Goal: Feedback & Contribution: Submit feedback/report problem

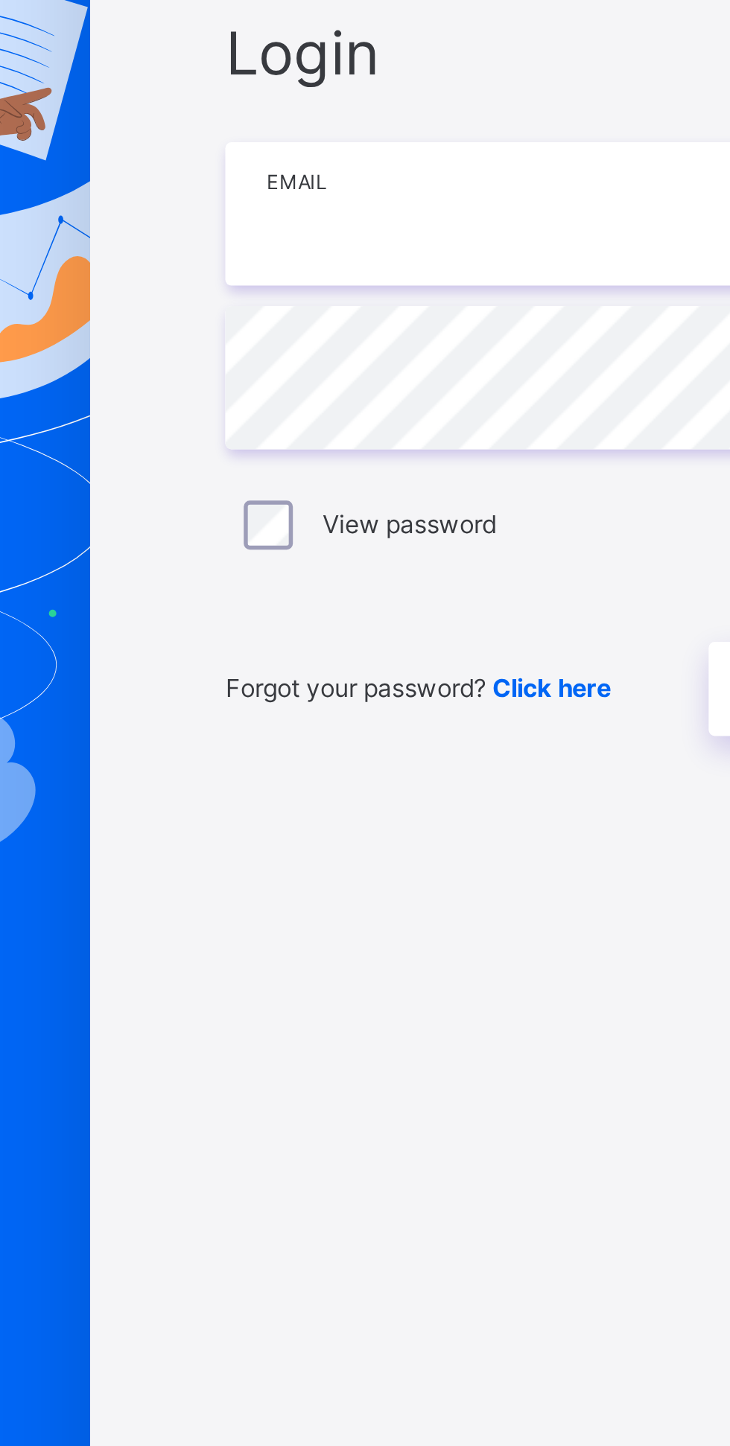
click at [342, 704] on input "email" at bounding box center [486, 678] width 387 height 52
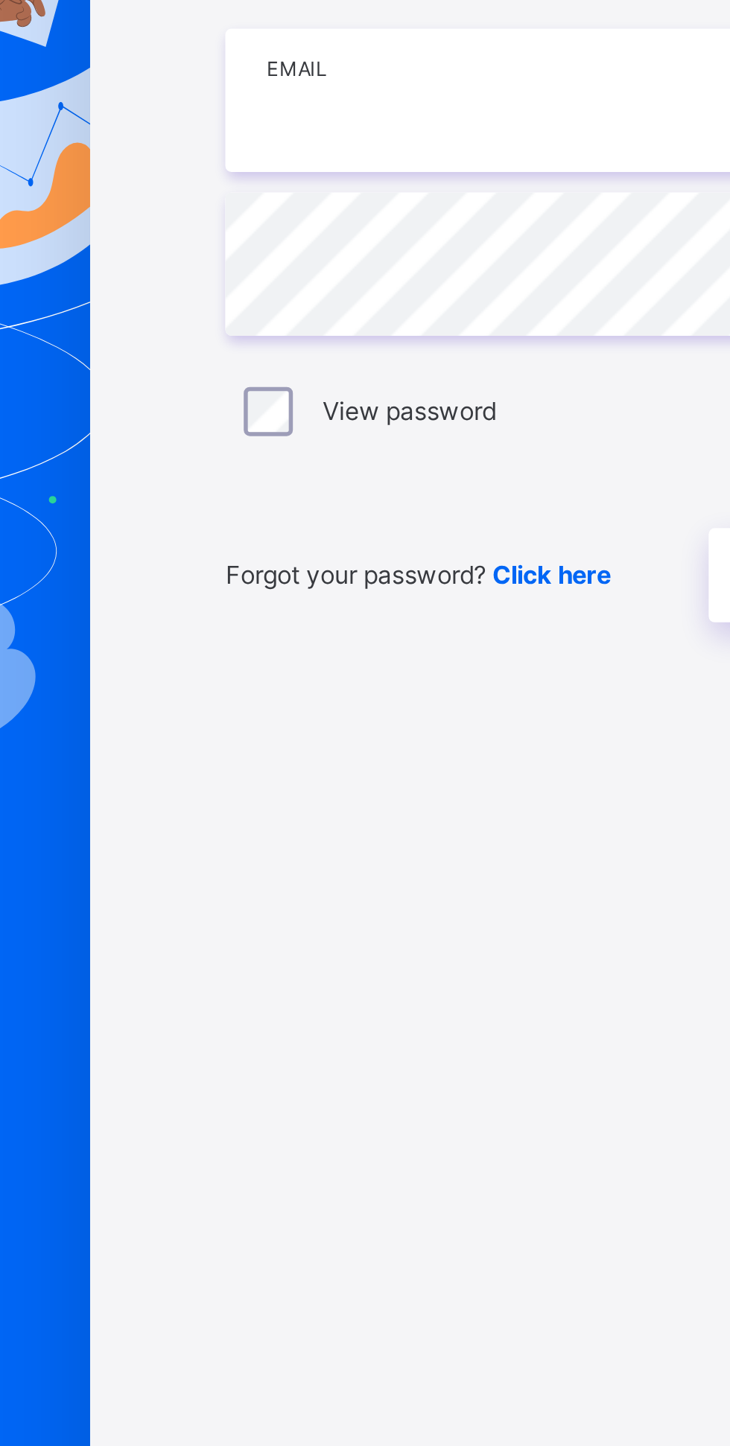
type input "**********"
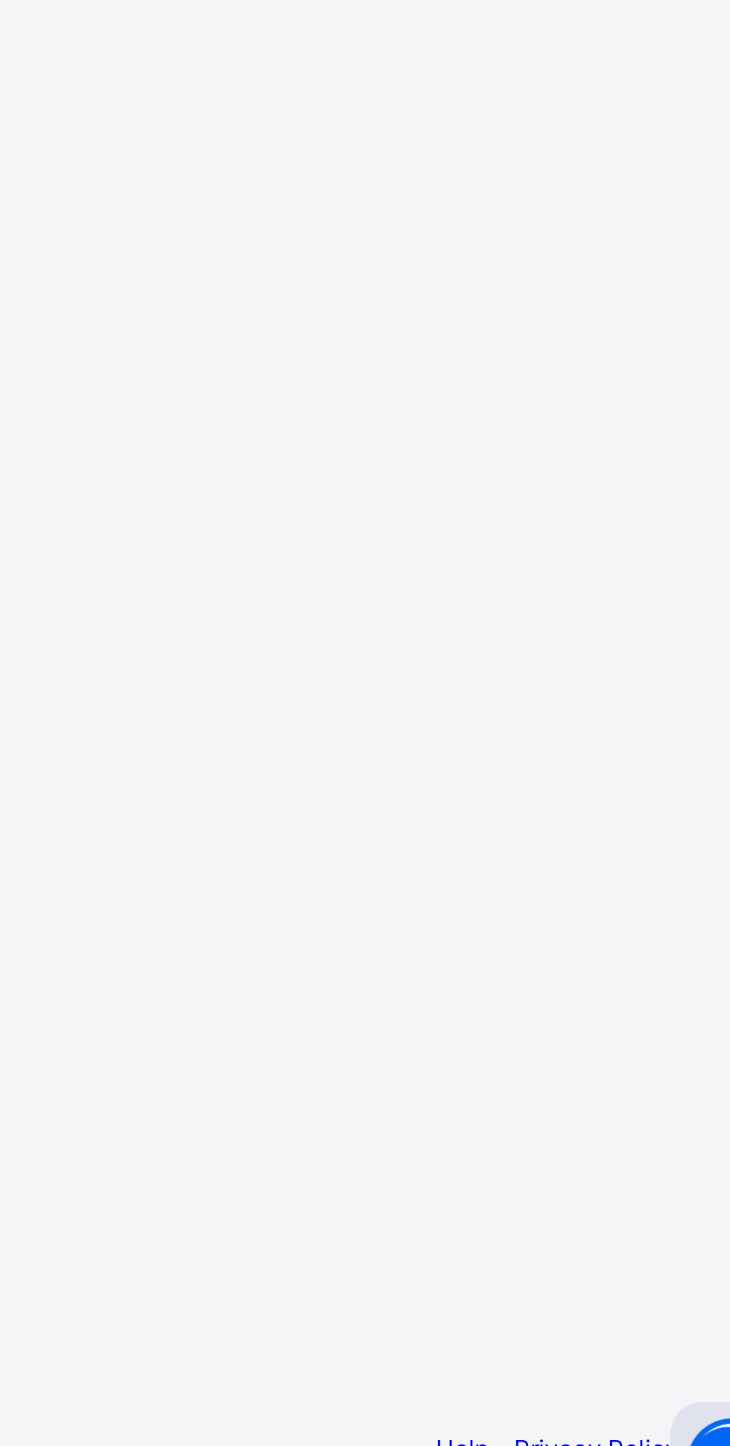
click at [632, 856] on span "Login" at bounding box center [633, 850] width 23 height 11
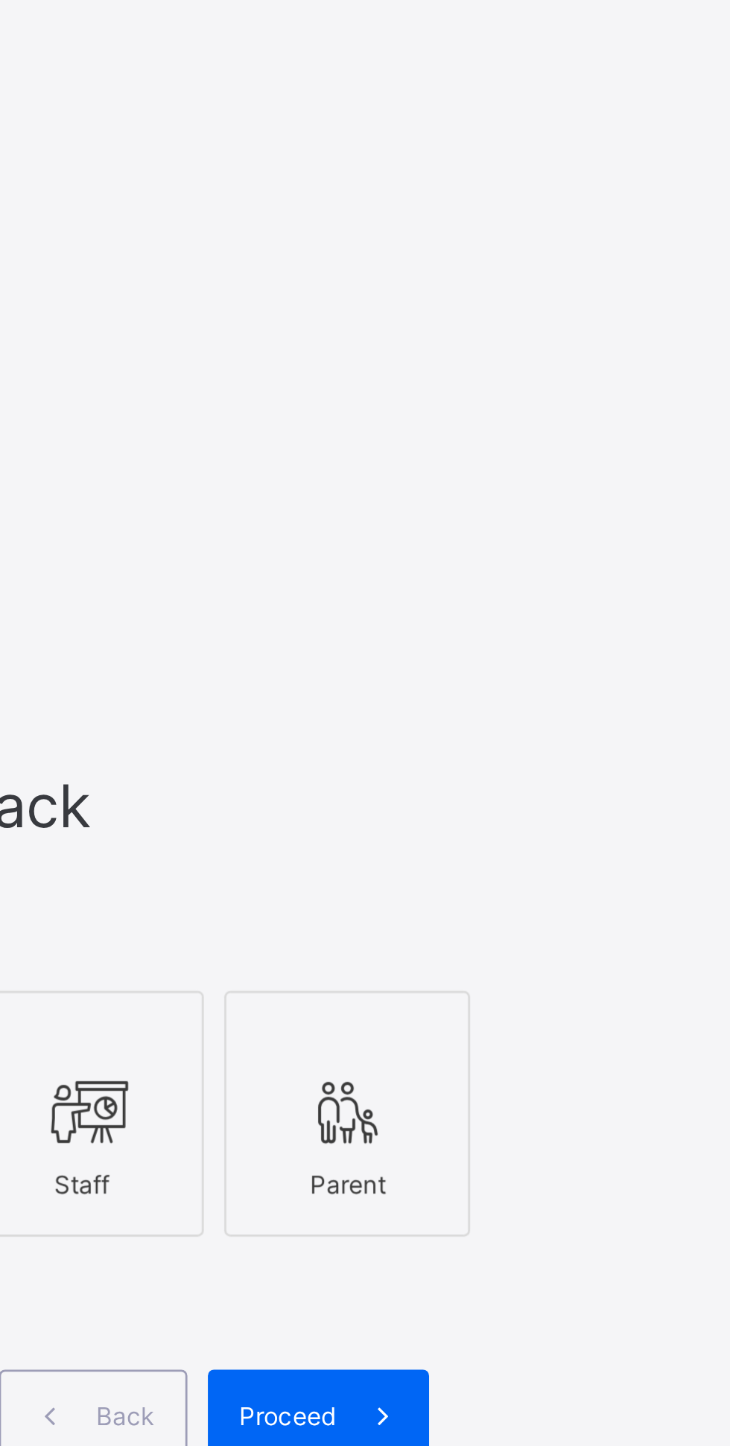
click at [450, 730] on icon at bounding box center [437, 717] width 31 height 27
click at [543, 845] on span at bounding box center [547, 828] width 34 height 34
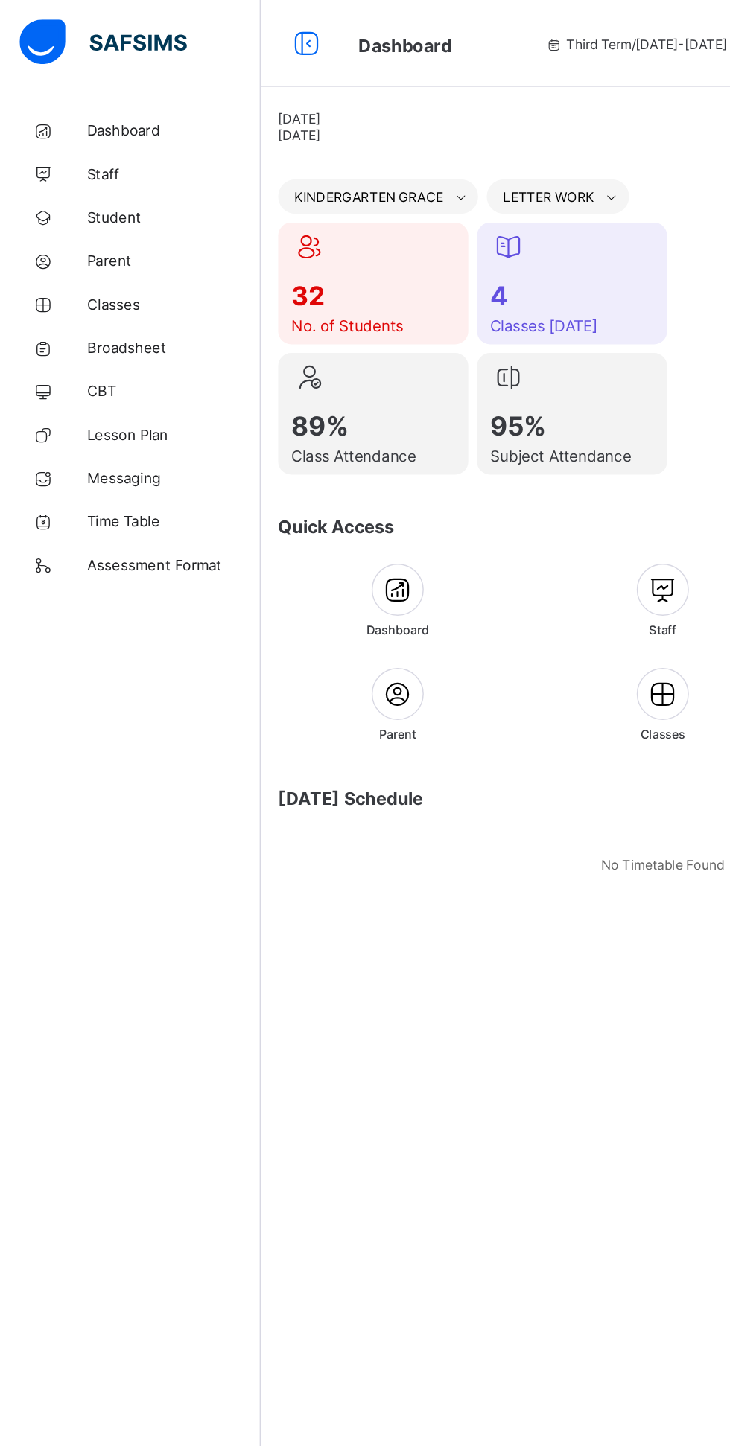
click at [70, 241] on span "Broadsheet" at bounding box center [119, 238] width 119 height 12
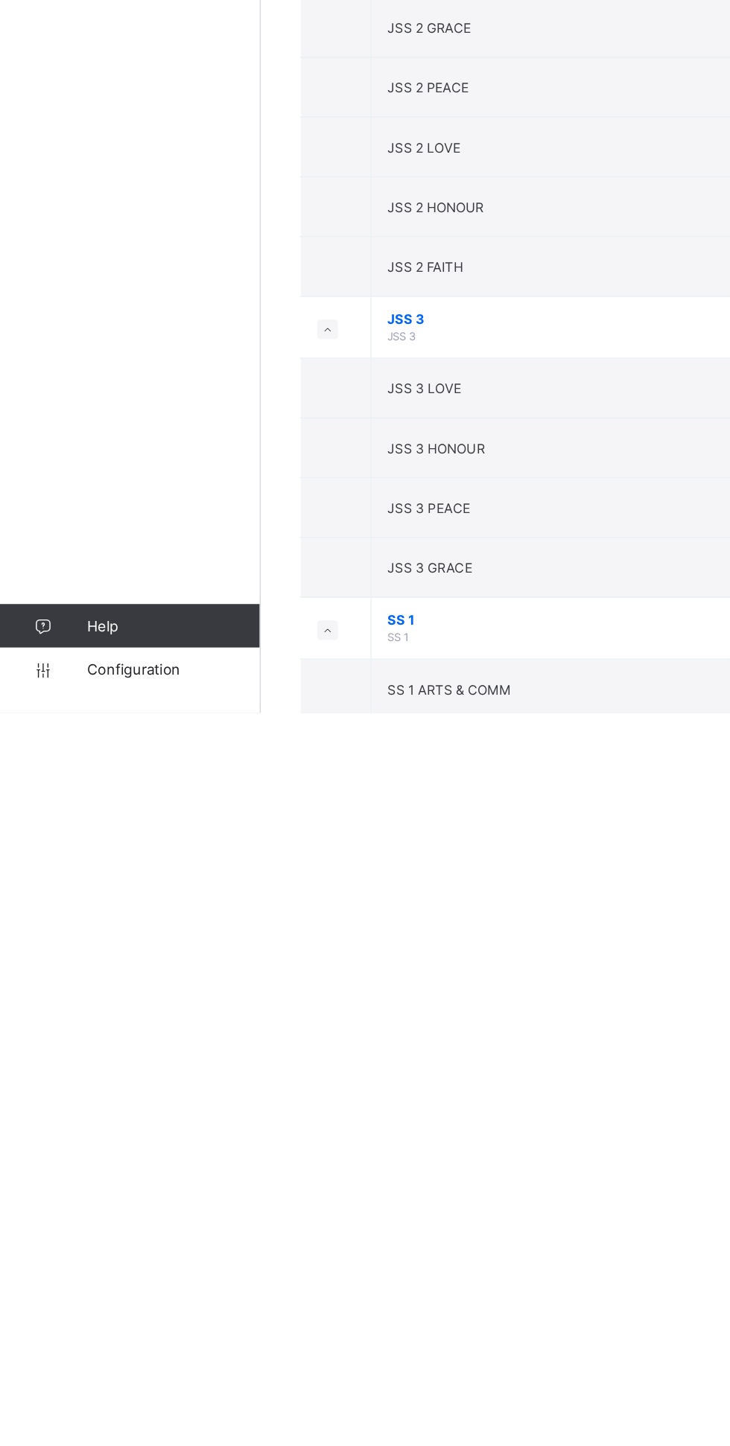
scroll to position [625, 0]
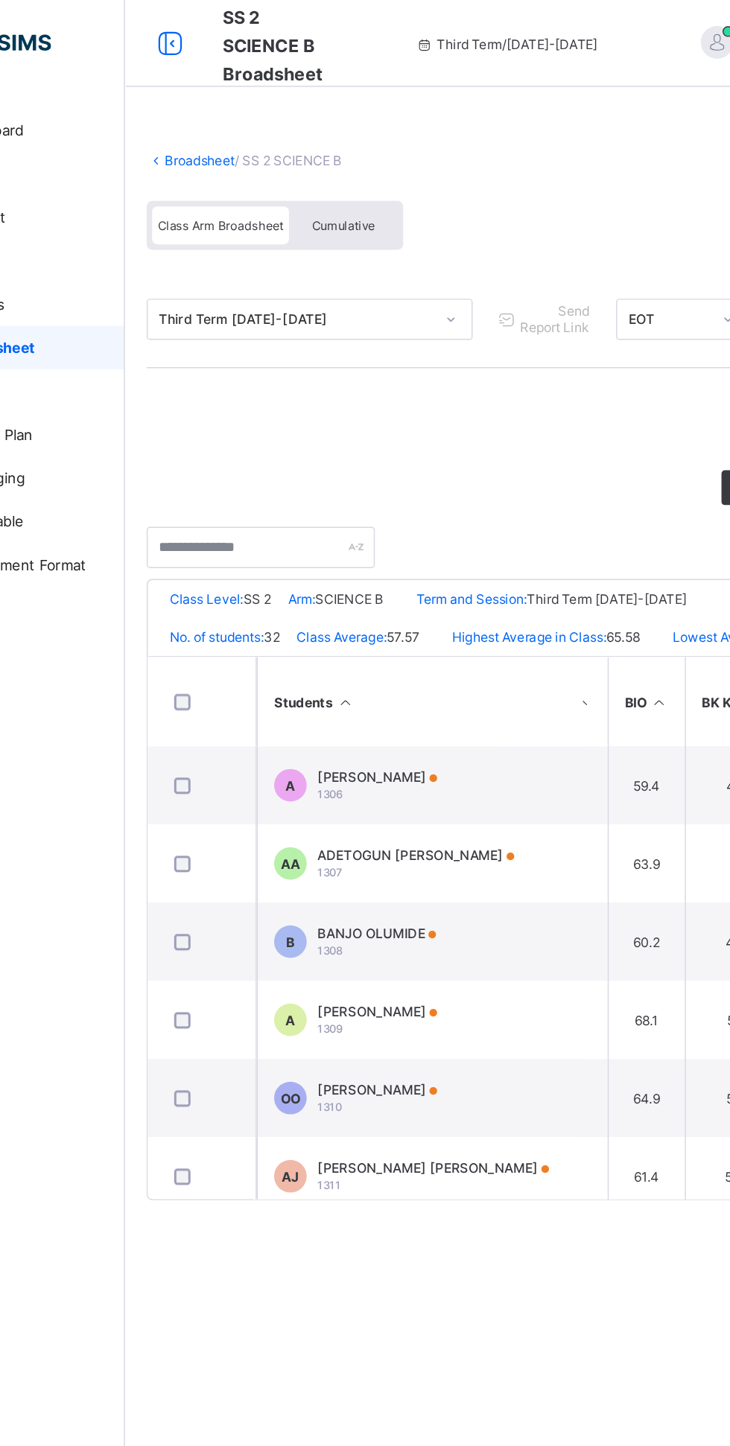
scroll to position [0, 59]
click at [322, 154] on span "Cumulative" at bounding box center [328, 155] width 43 height 10
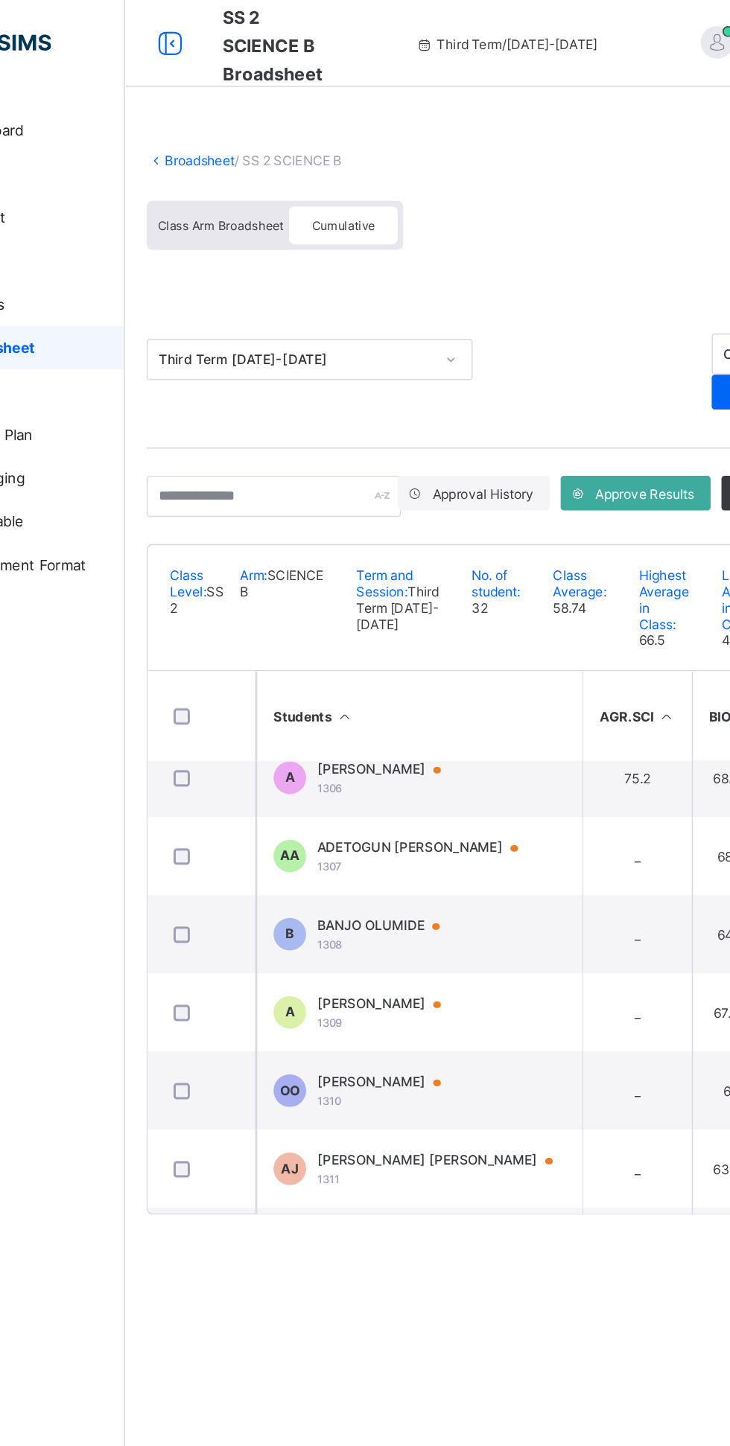
scroll to position [0, 0]
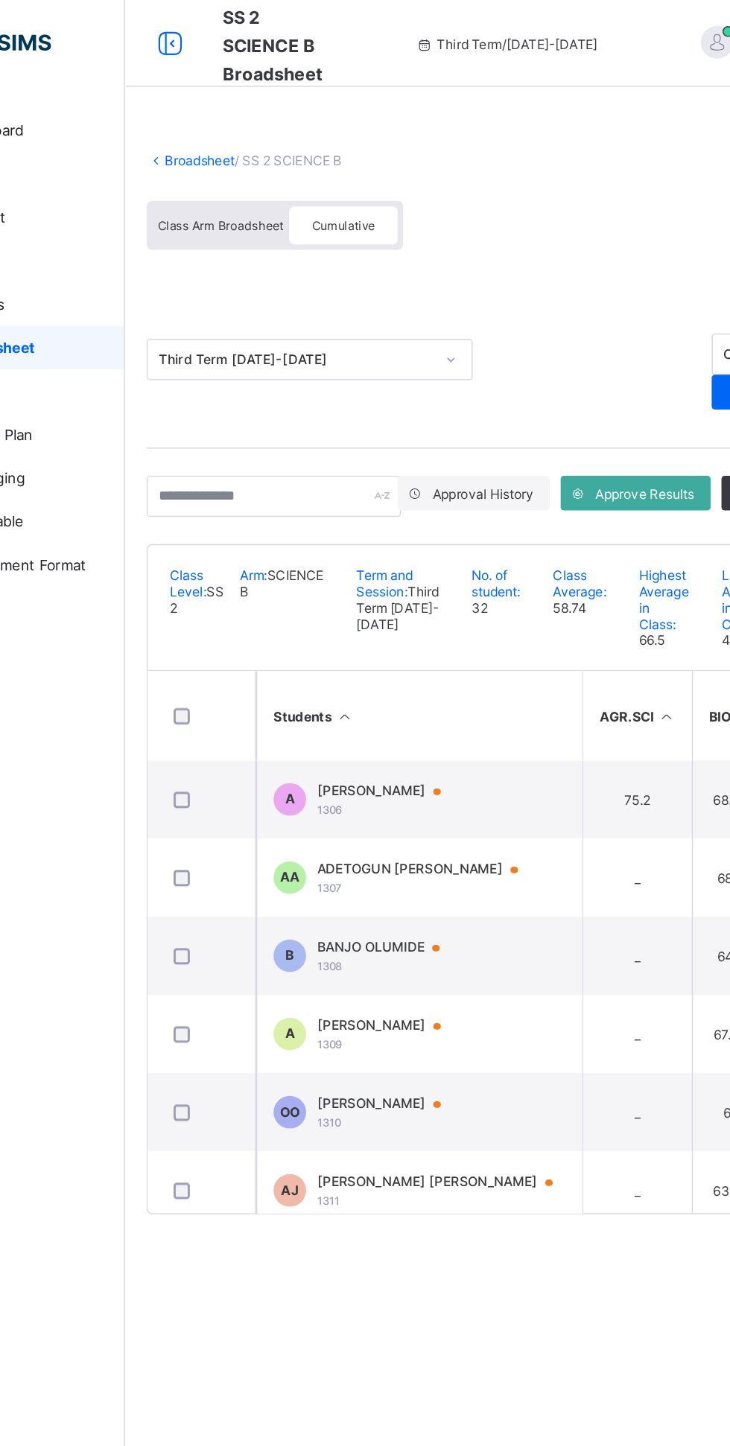
click at [315, 517] on th "Students" at bounding box center [380, 490] width 223 height 61
click at [334, 499] on th "Students" at bounding box center [380, 490] width 223 height 61
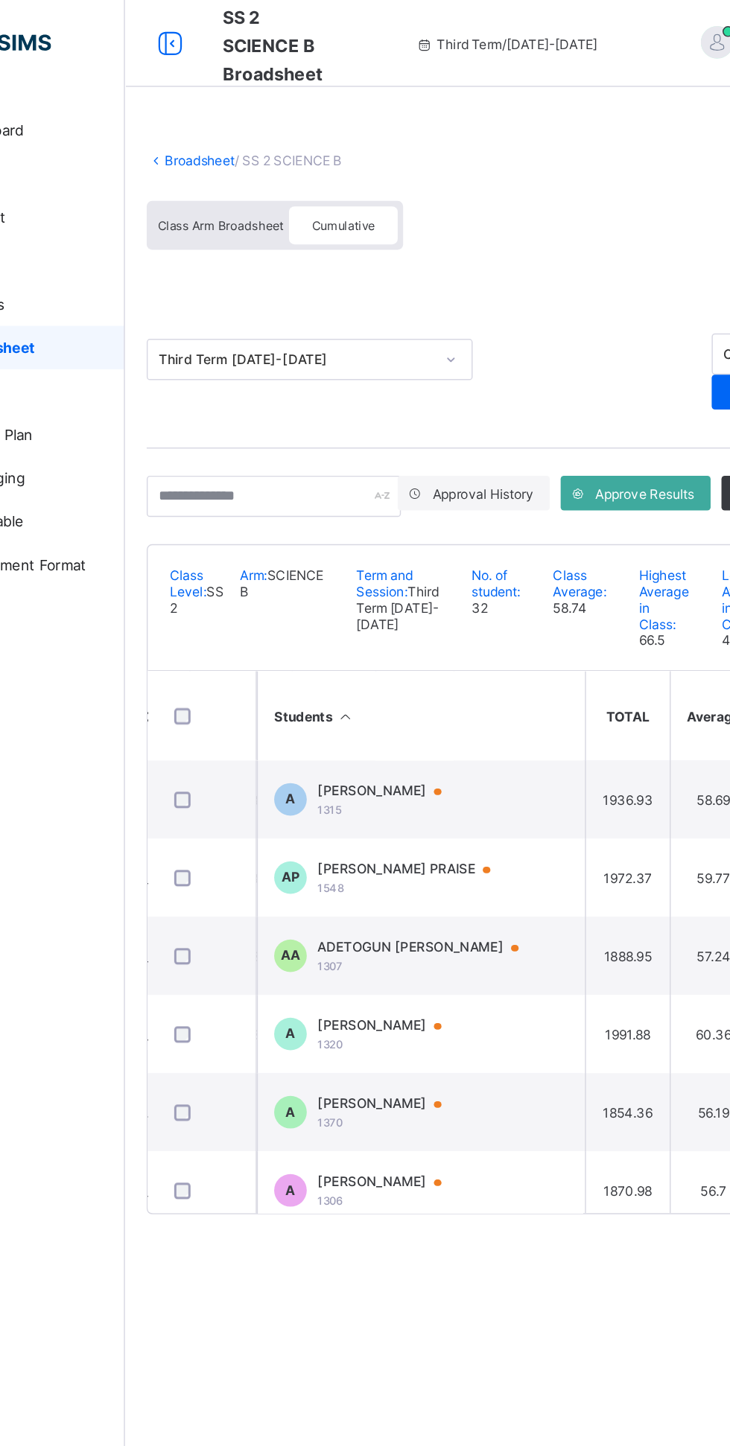
scroll to position [0, 1123]
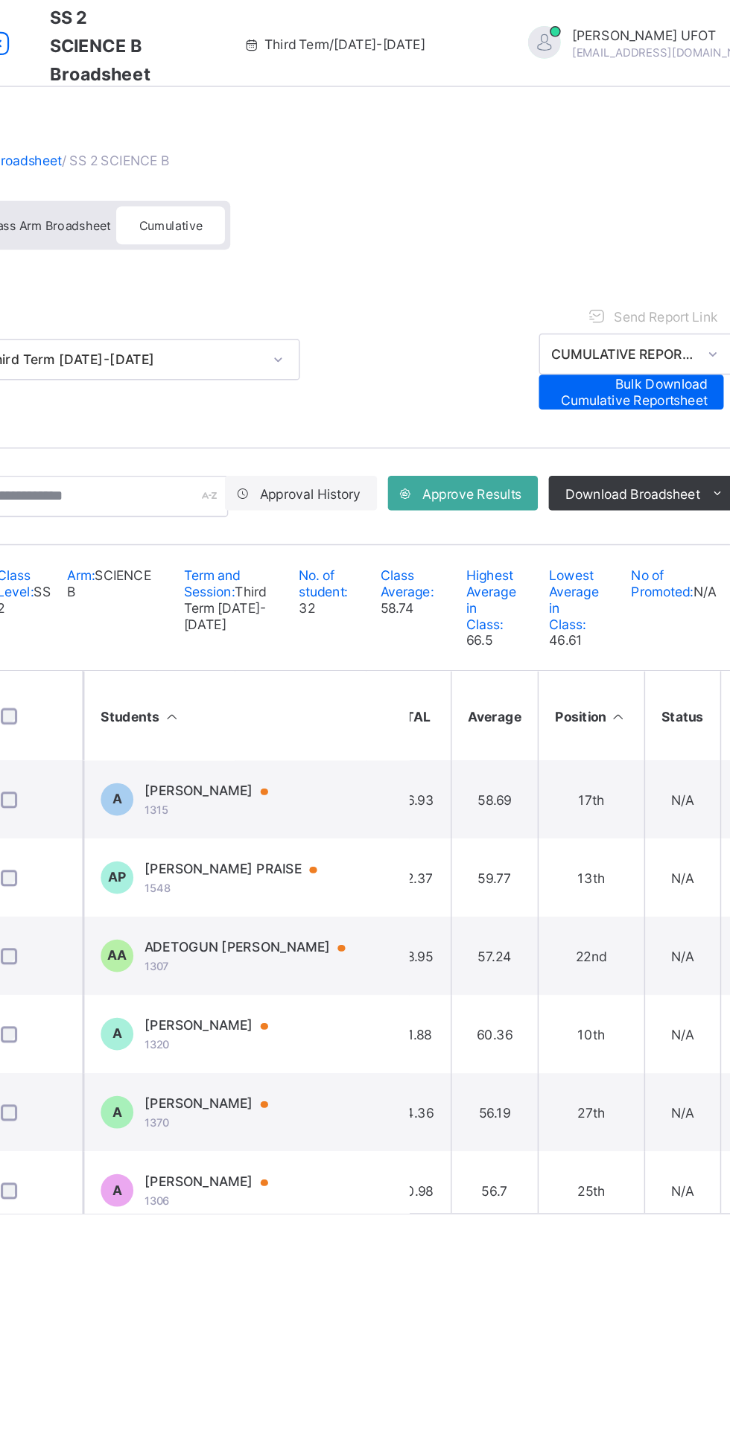
click at [416, 613] on div "[PERSON_NAME] PRAISE 1548" at bounding box center [376, 601] width 133 height 23
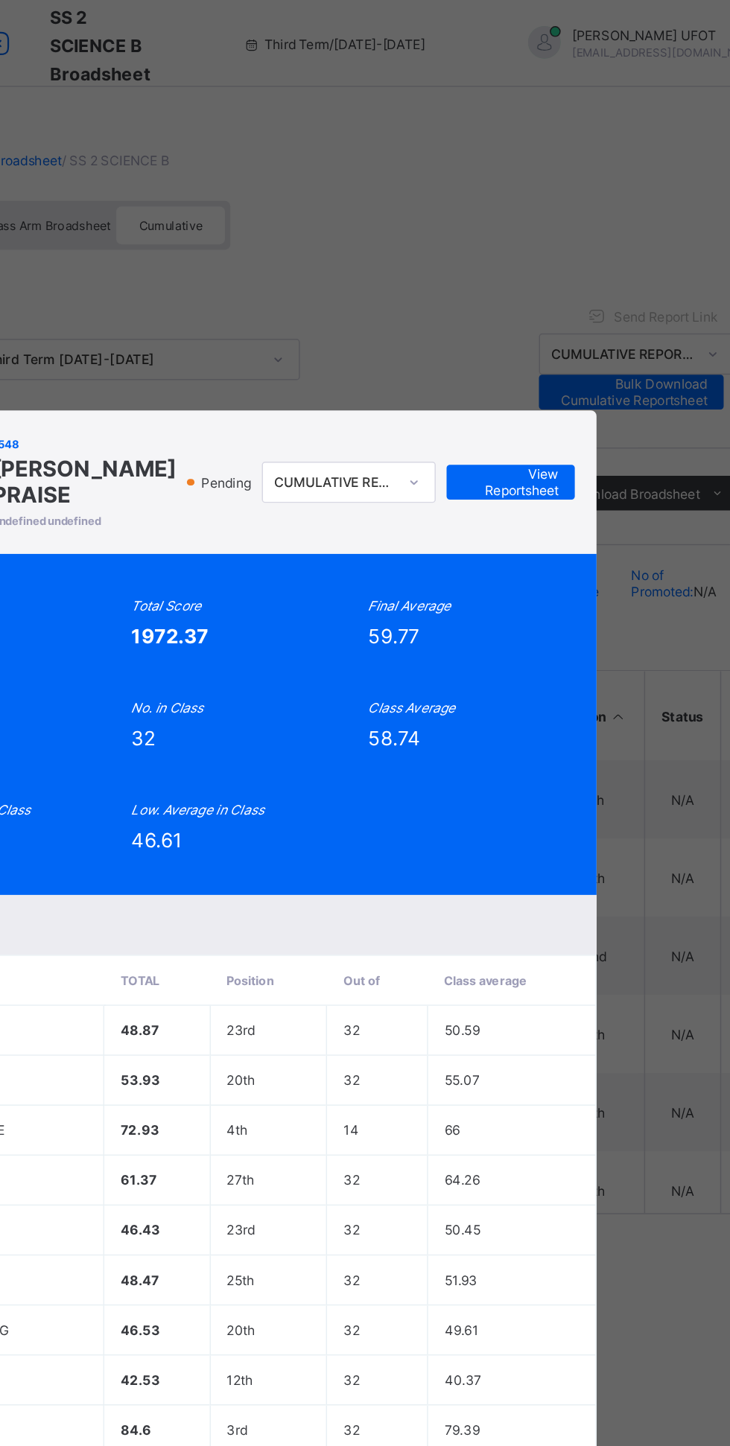
click at [594, 342] on span "View Reportsheet" at bounding box center [562, 330] width 66 height 22
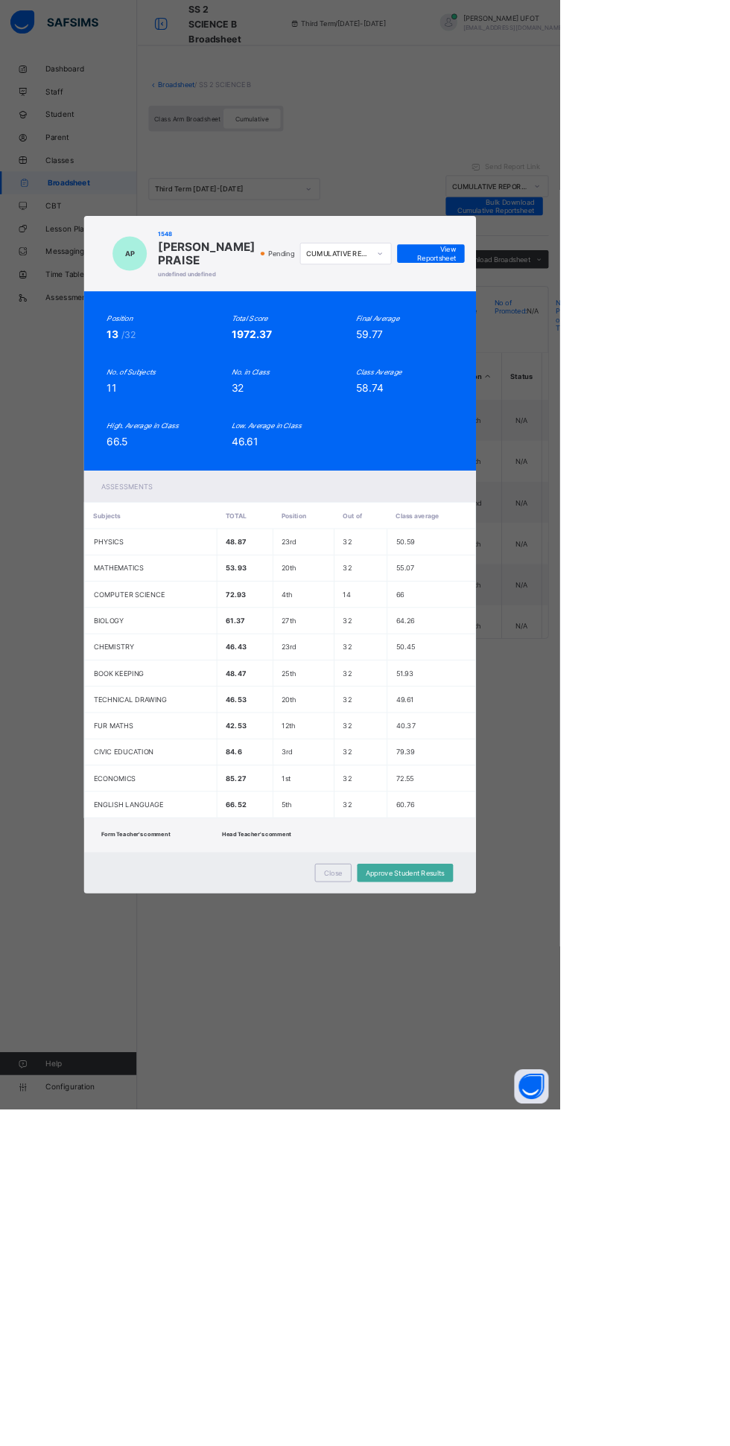
click at [715, 1438] on button "Open asap" at bounding box center [692, 1416] width 45 height 45
click at [446, 1143] on span "Close" at bounding box center [434, 1137] width 24 height 11
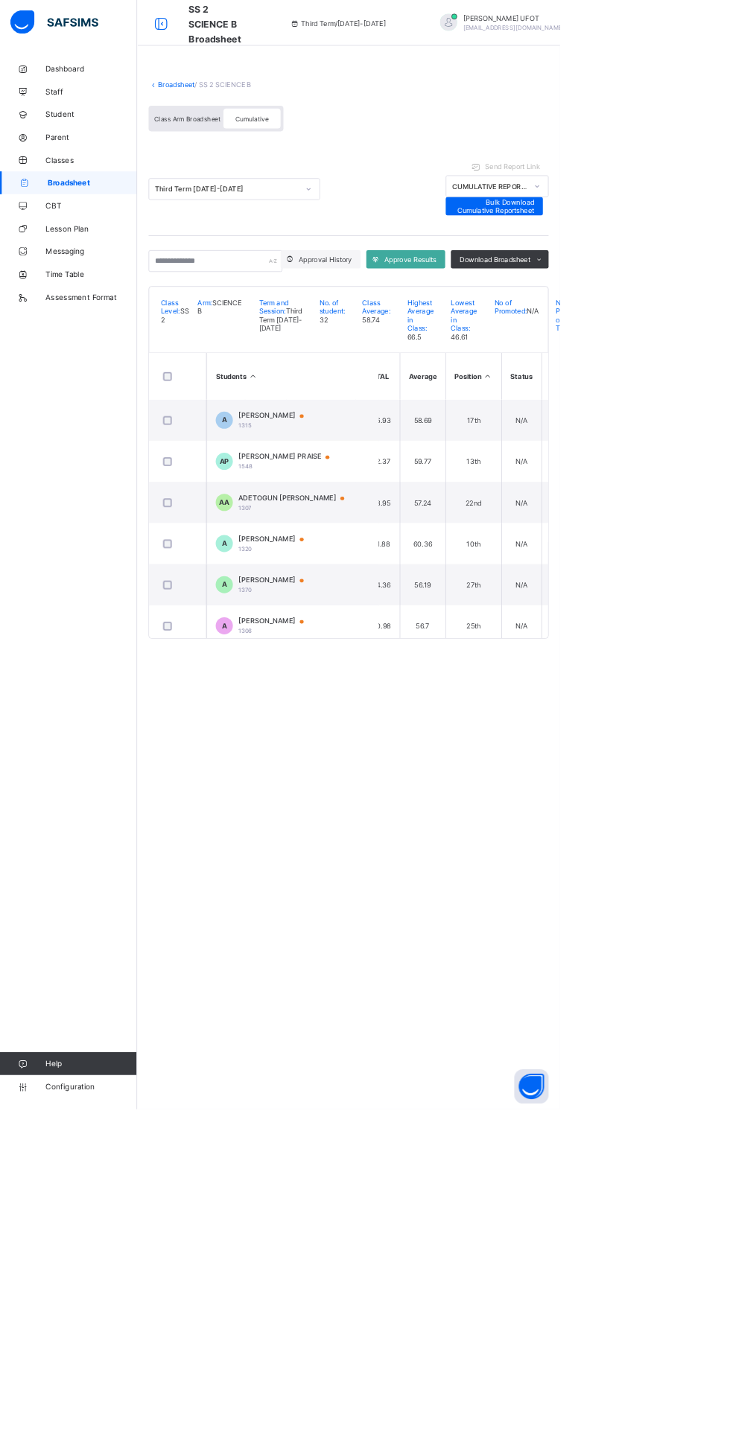
click at [140, 1392] on span "Help" at bounding box center [119, 1386] width 118 height 12
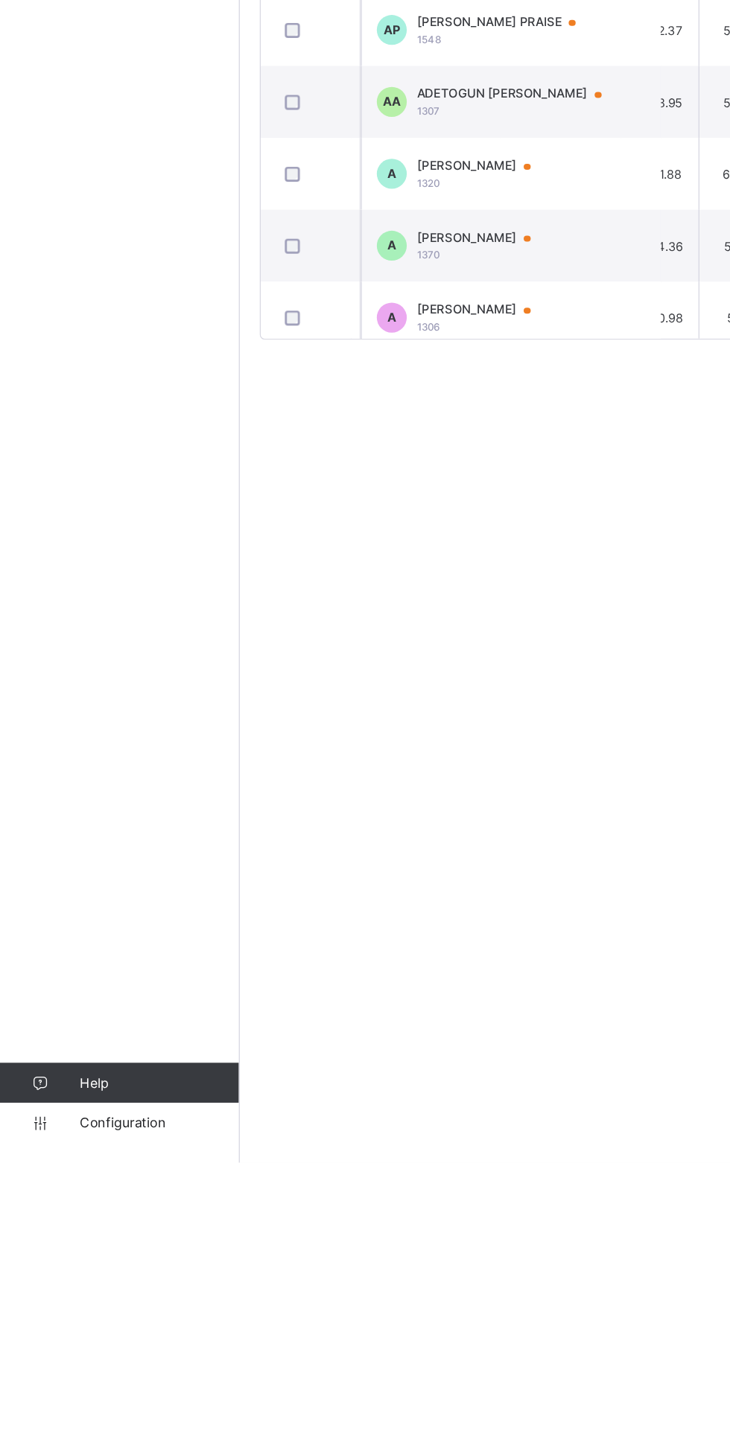
click at [136, 1392] on span "Help" at bounding box center [119, 1386] width 118 height 12
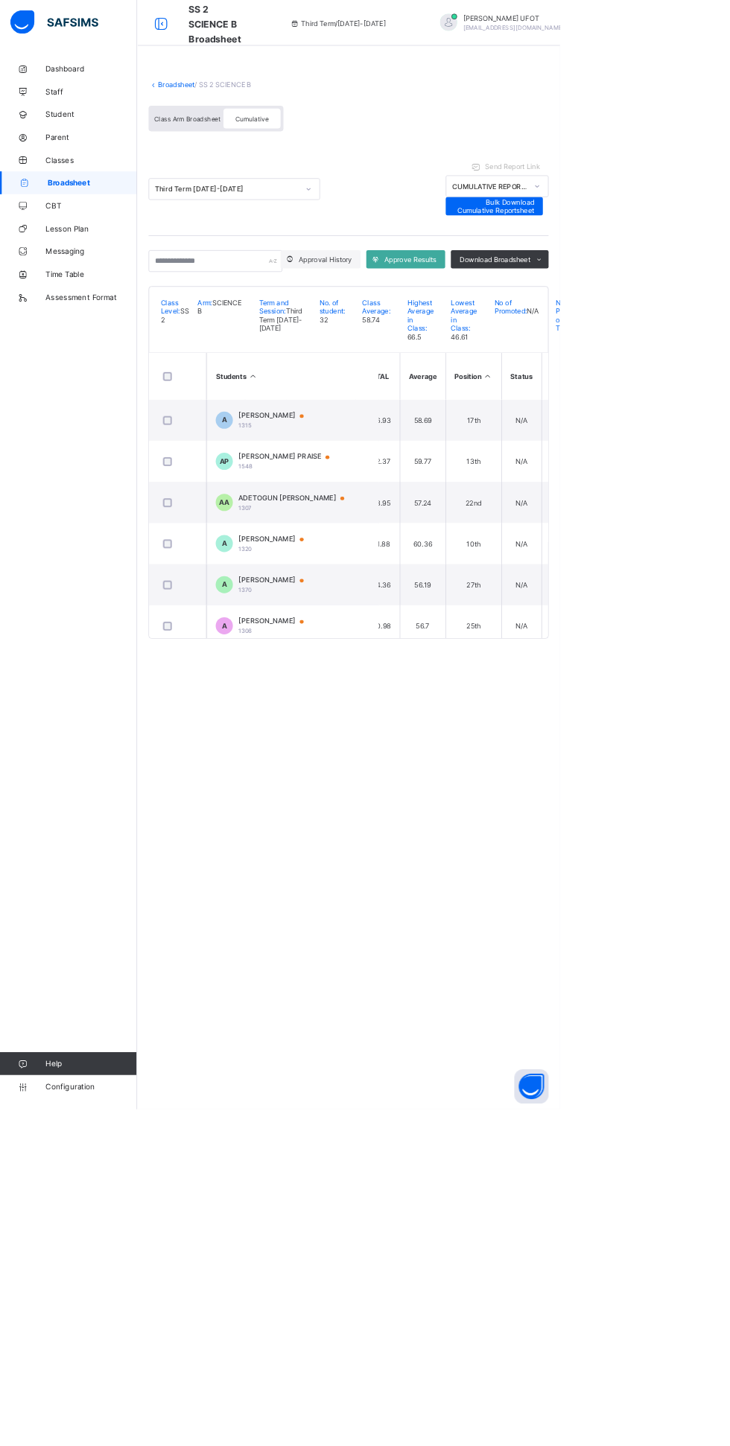
click at [149, 1401] on link "Help" at bounding box center [89, 1386] width 178 height 30
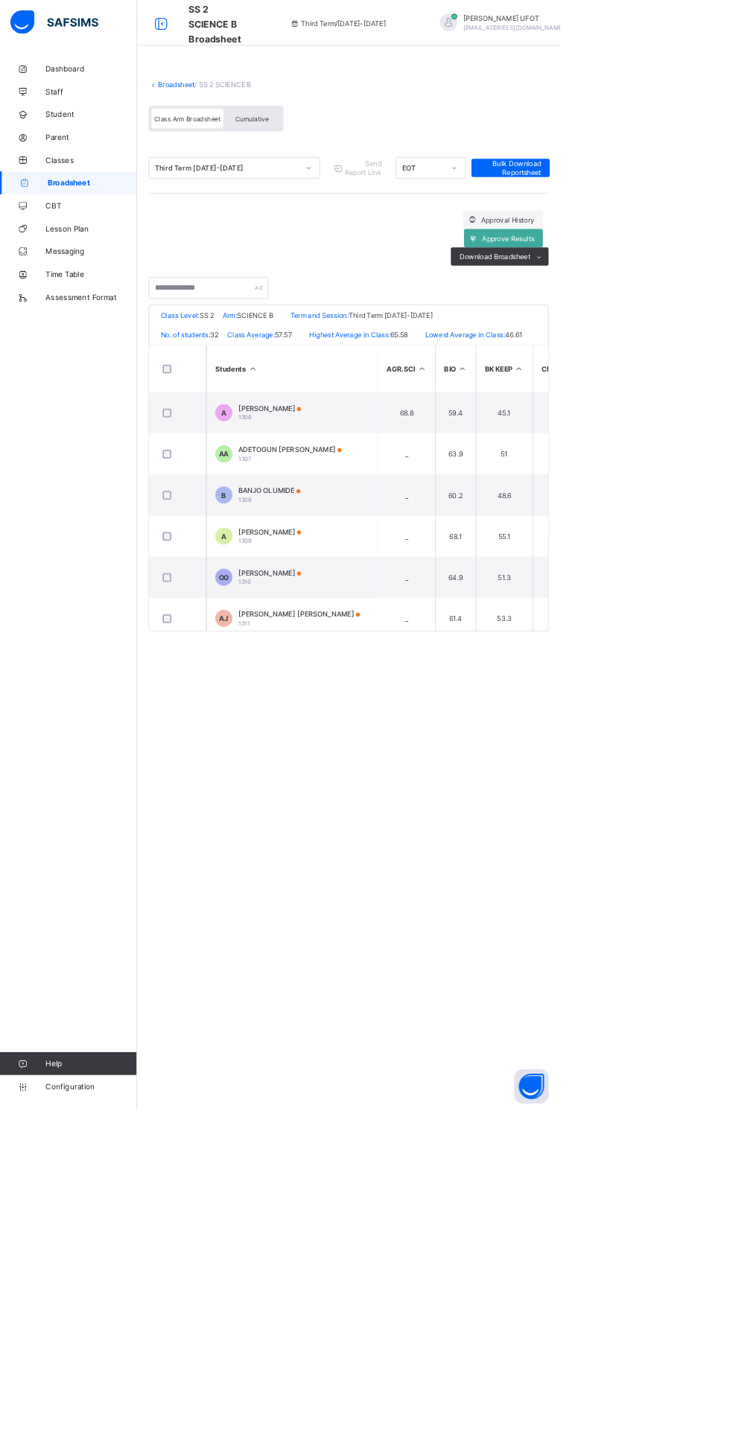
click at [112, 1392] on span "Help" at bounding box center [119, 1386] width 118 height 12
click at [150, 1392] on span "Help" at bounding box center [119, 1386] width 118 height 12
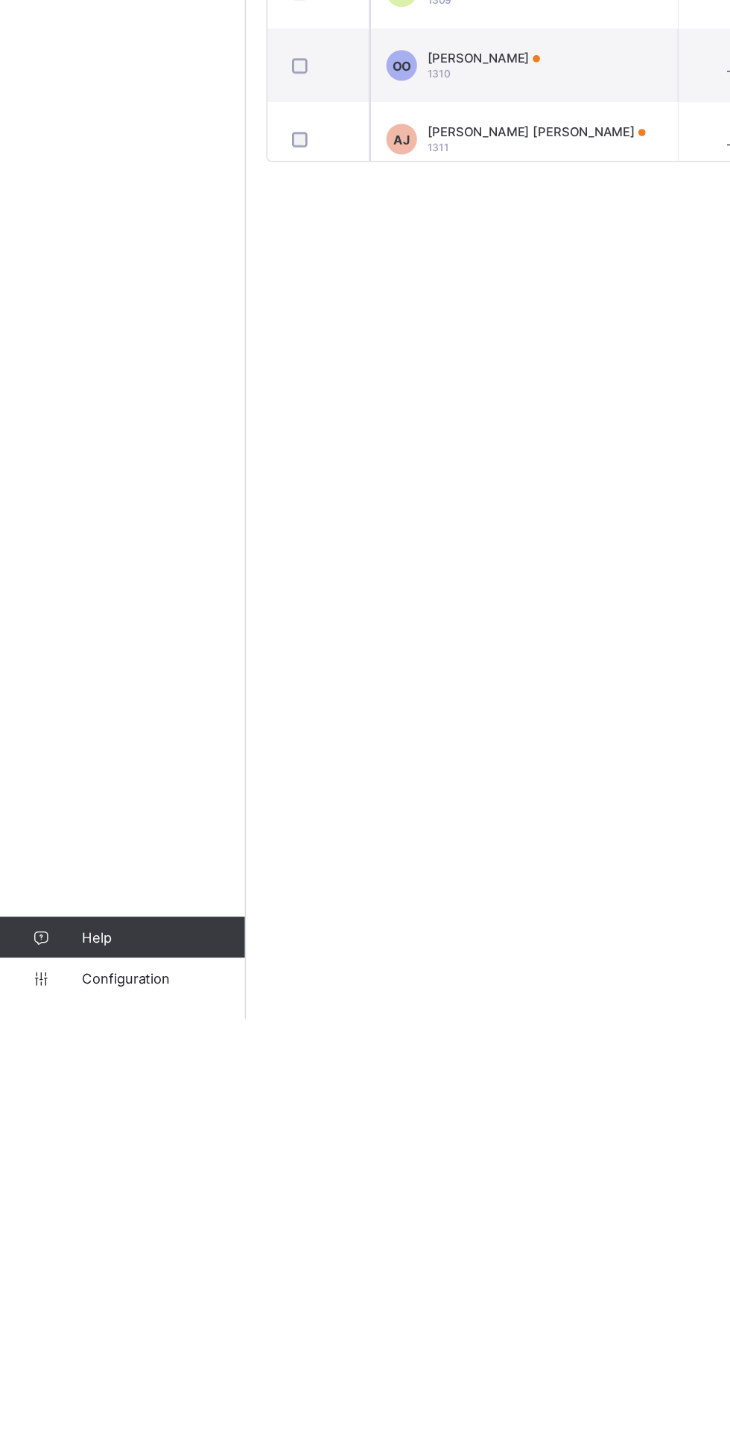
click at [124, 1392] on span "Help" at bounding box center [119, 1386] width 118 height 12
click at [112, 1422] on span "Configuration" at bounding box center [119, 1416] width 118 height 12
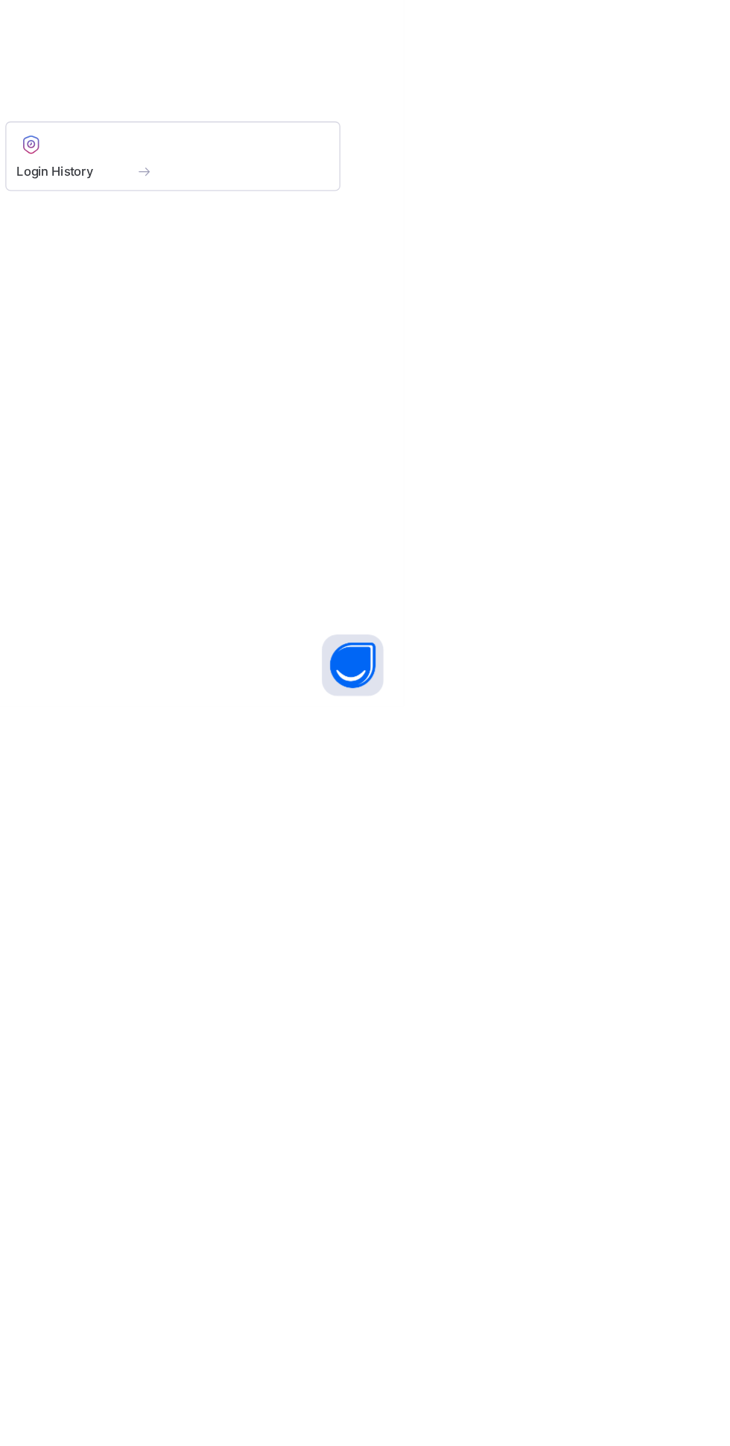
click at [715, 1438] on button "Open asap" at bounding box center [692, 1416] width 45 height 45
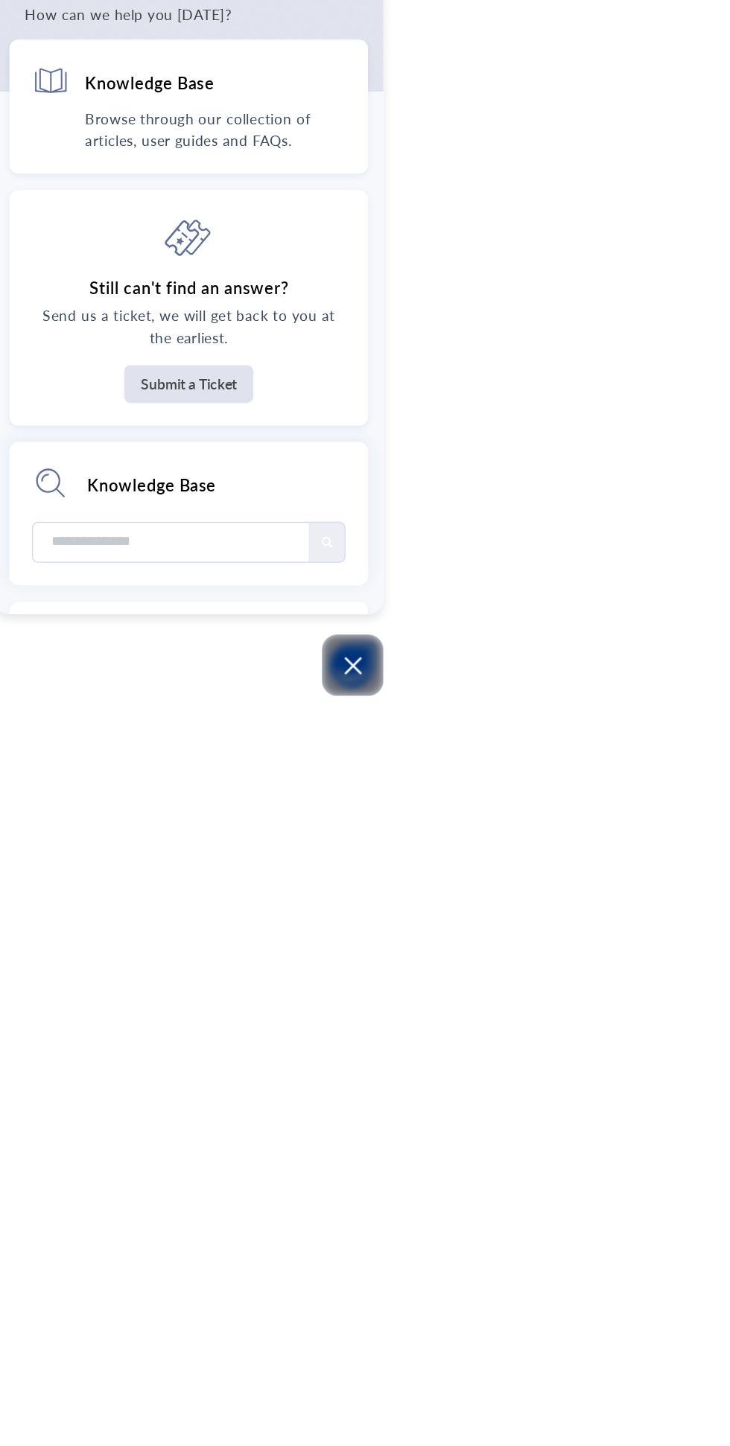
click at [702, 1426] on icon "Open asap" at bounding box center [692, 1416] width 19 height 19
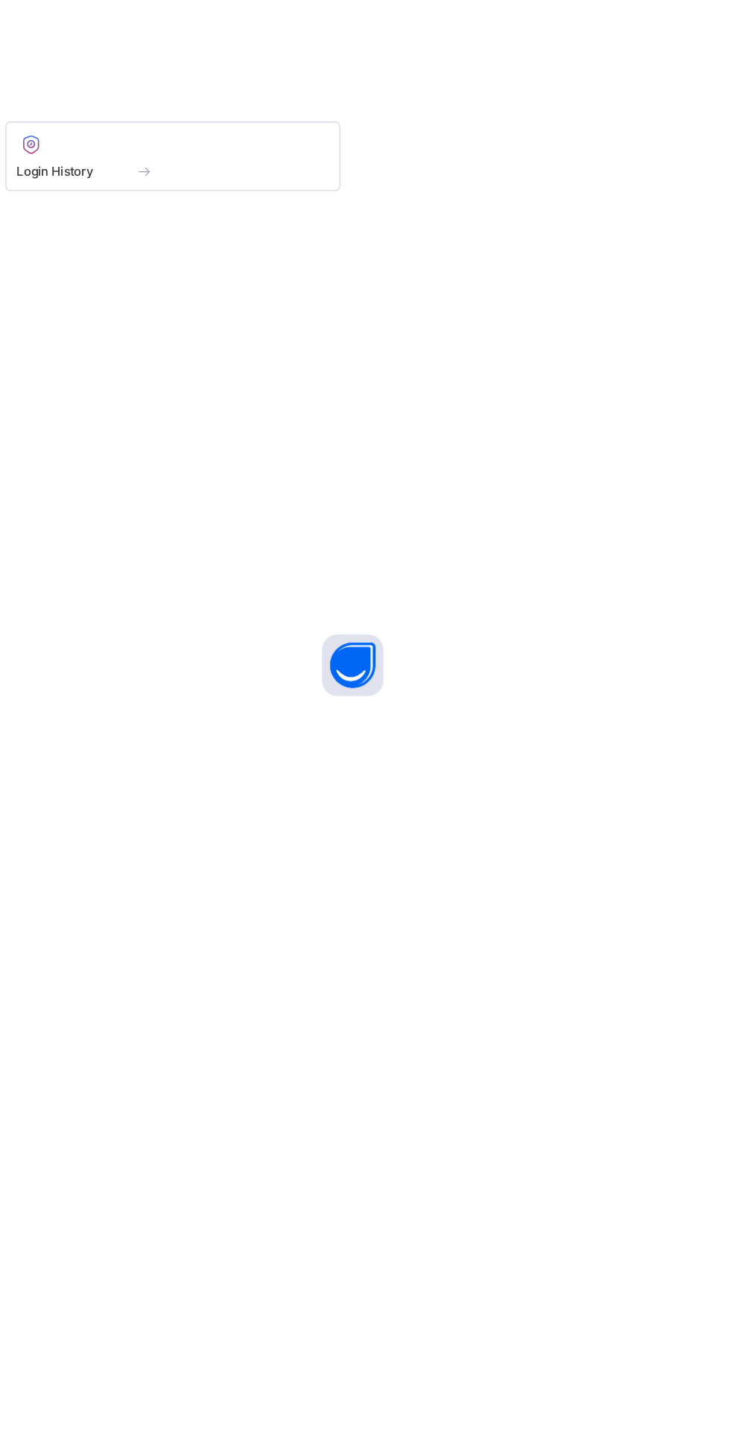
click at [715, 1438] on button "Open asap" at bounding box center [692, 1416] width 45 height 45
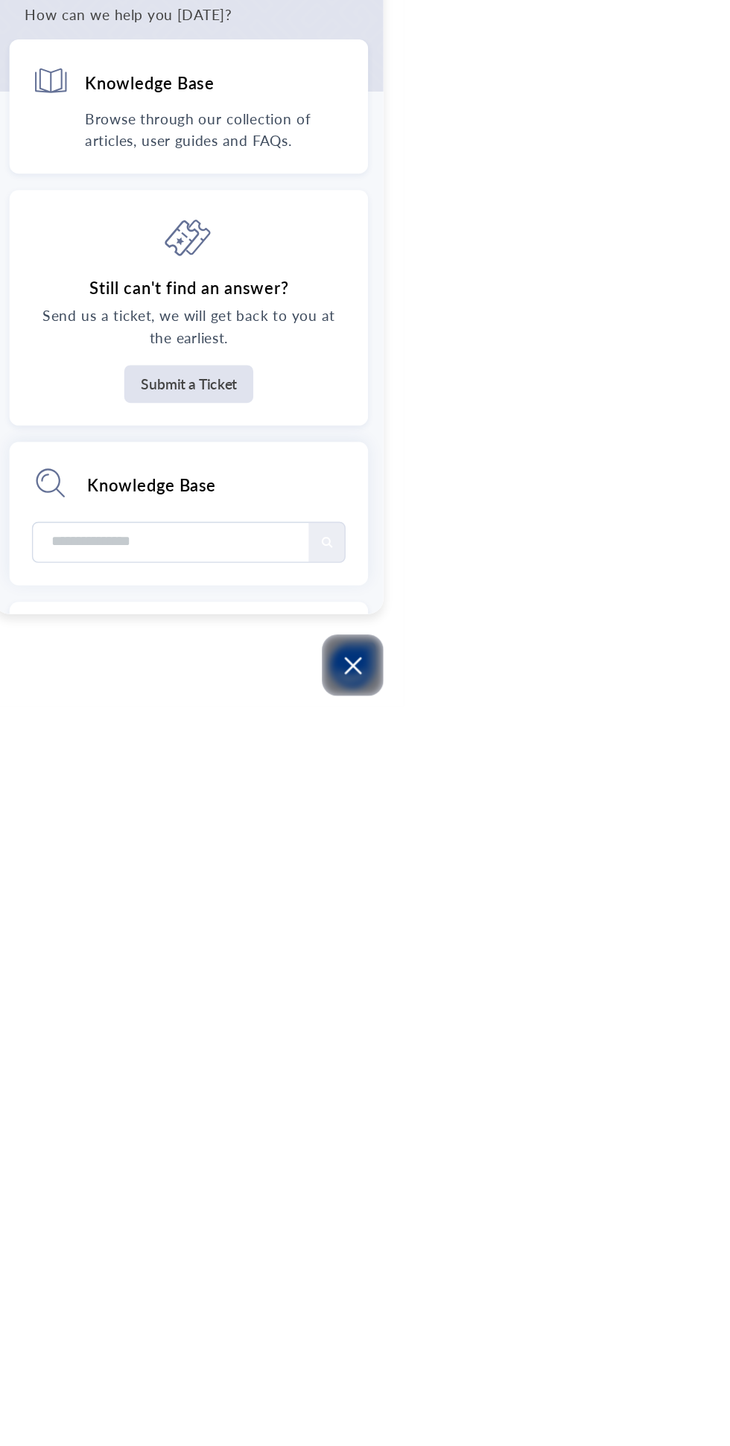
click at [620, 1225] on button "Submit a Ticket" at bounding box center [573, 1212] width 94 height 28
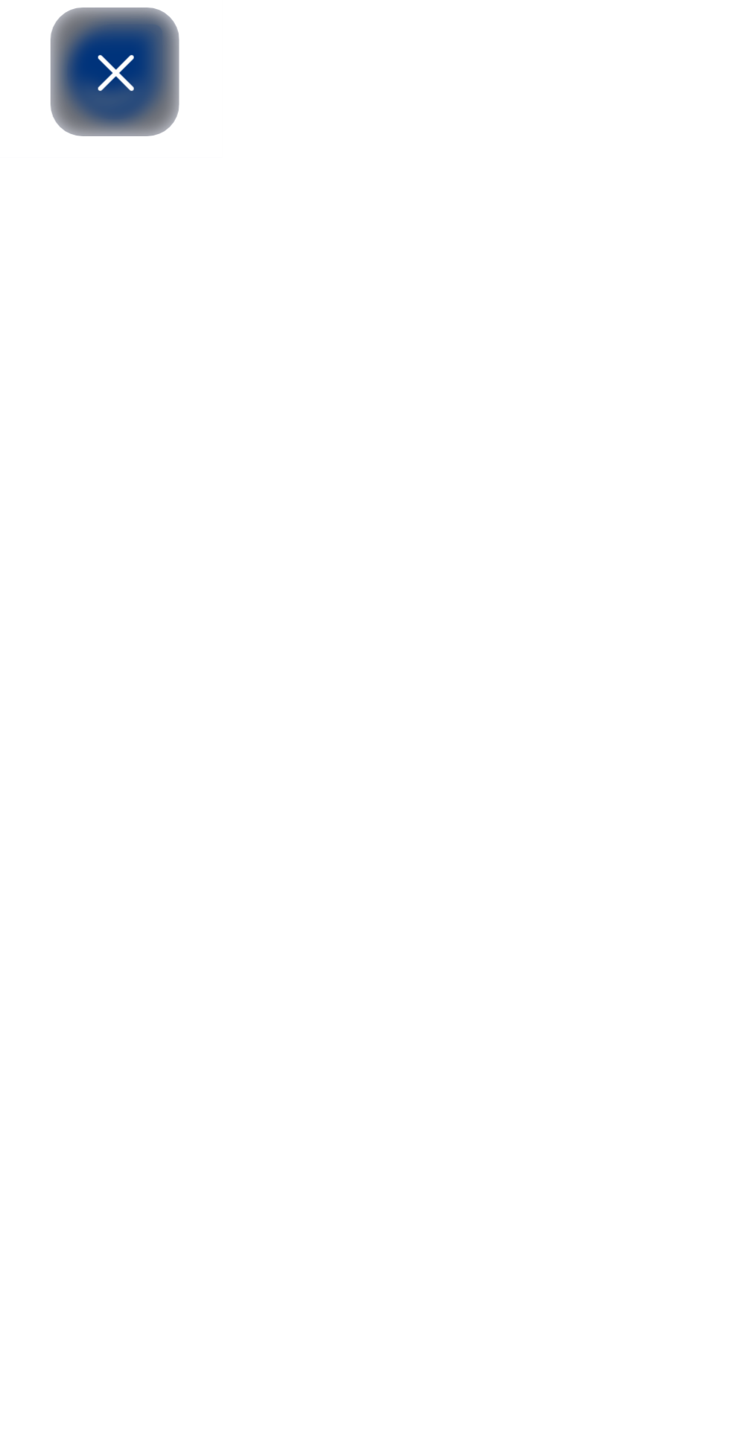
click at [700, 1114] on input "Email" at bounding box center [573, 1097] width 253 height 33
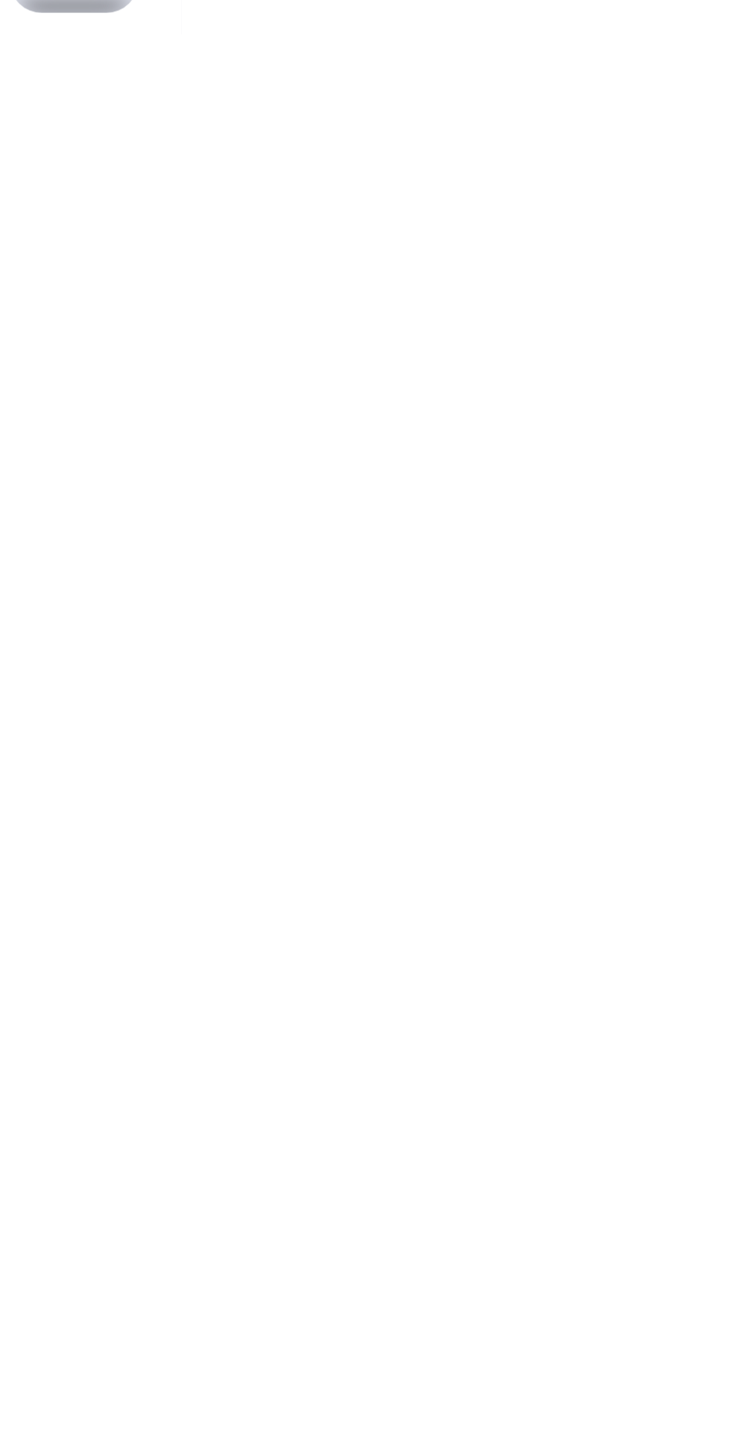
type input "**********"
click at [700, 1186] on input "School URL" at bounding box center [573, 1169] width 253 height 33
type input "********"
type input "**********"
click at [679, 1257] on input at bounding box center [569, 1241] width 220 height 31
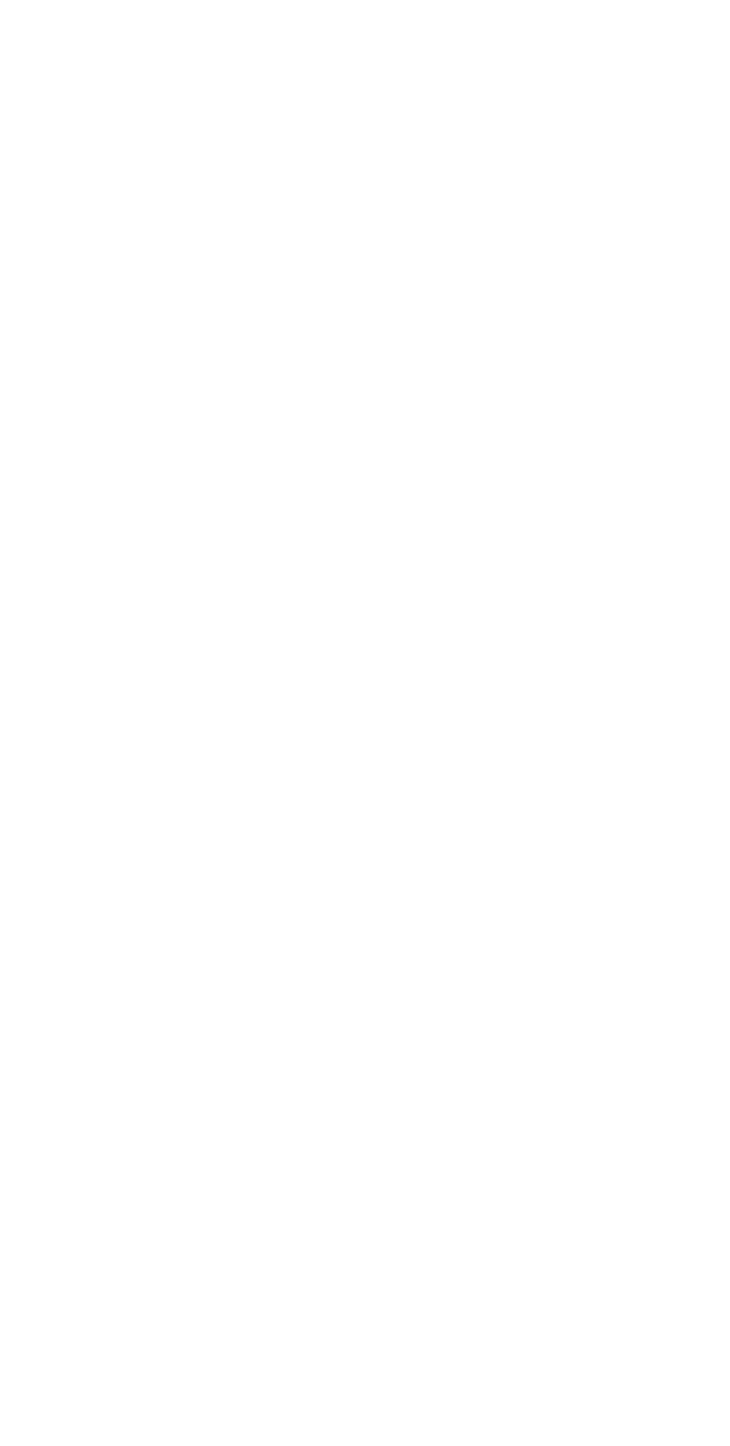
type input "**"
type input "*"
click at [674, 1257] on input "**********" at bounding box center [567, 1241] width 216 height 31
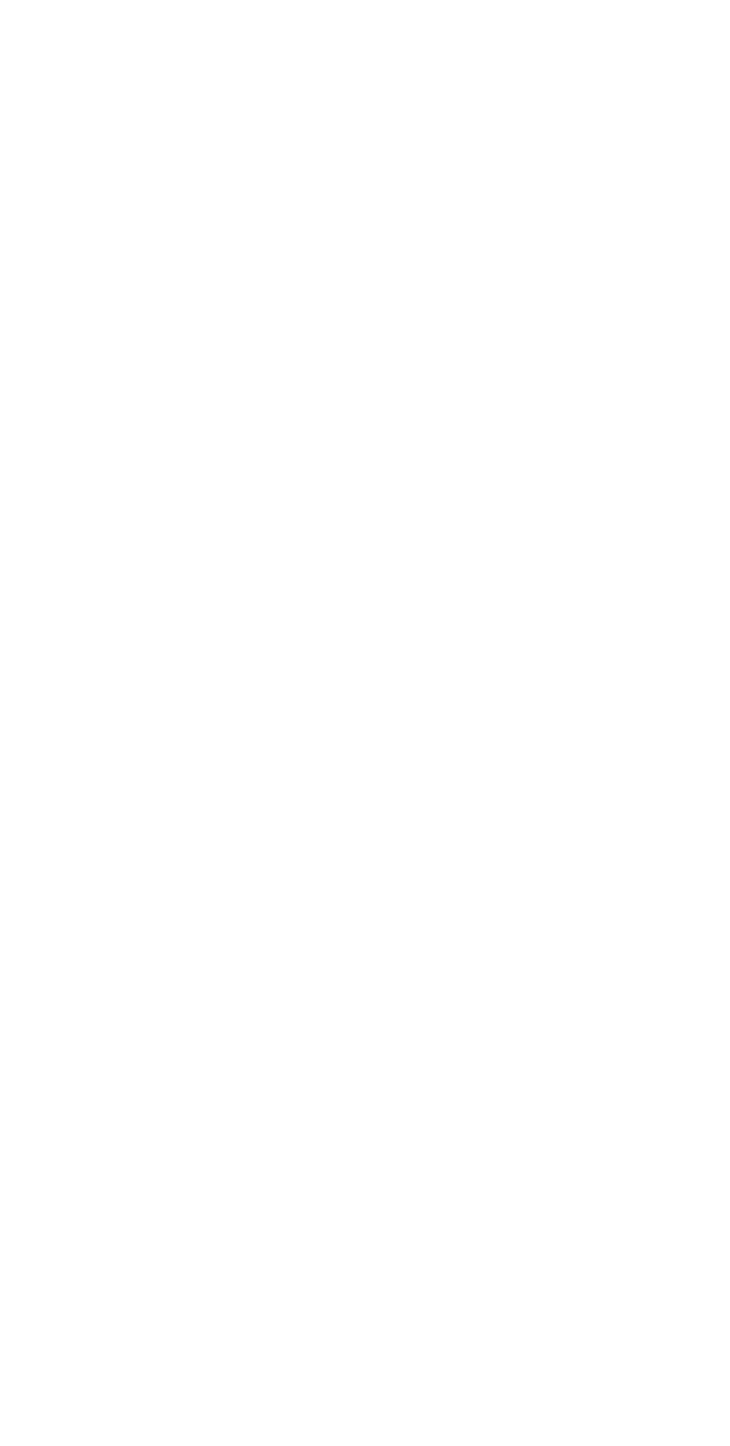
scroll to position [0, 74]
click at [674, 1257] on input "**********" at bounding box center [567, 1241] width 216 height 31
type input "**********"
click at [700, 1041] on input "Contact Name" at bounding box center [573, 1025] width 253 height 33
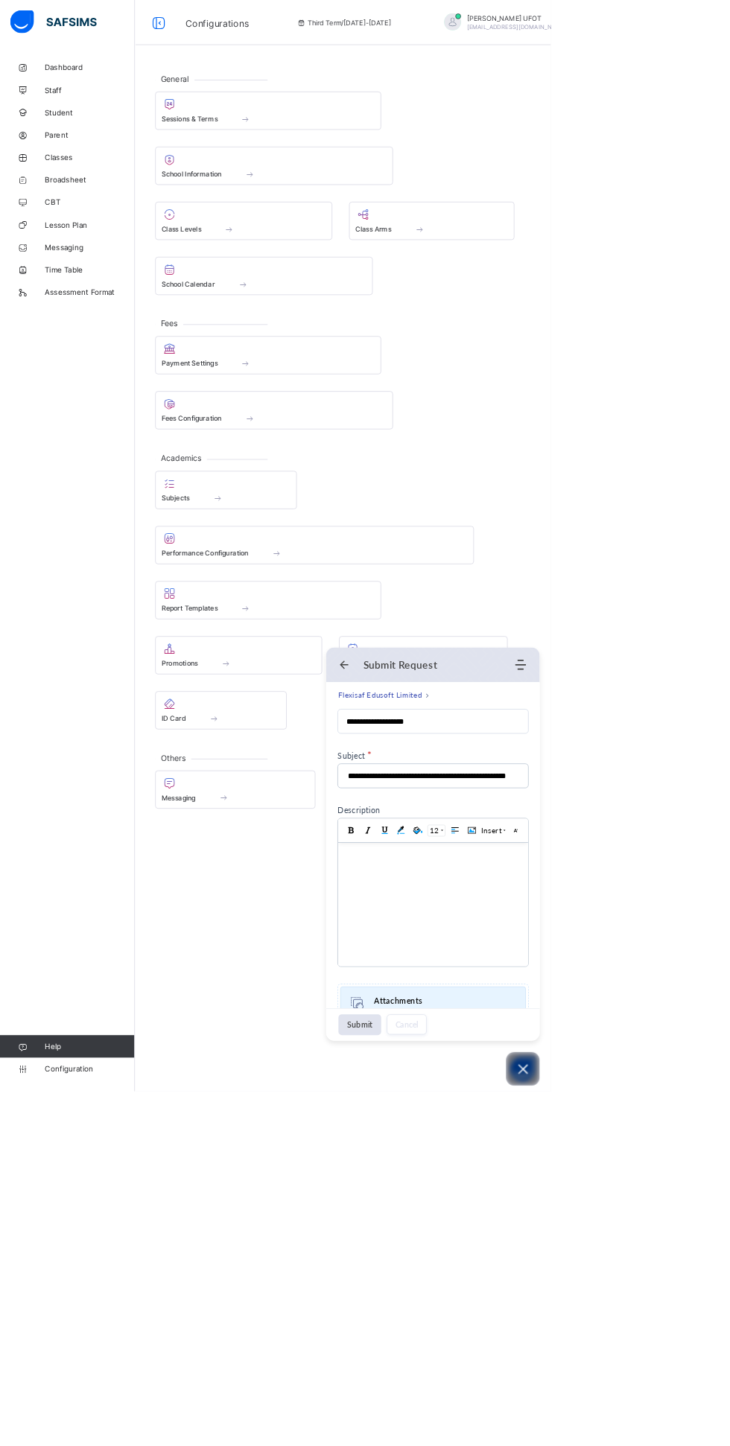
scroll to position [204, 0]
type input "**********"
click at [452, 906] on body at bounding box center [463, 931] width 252 height 164
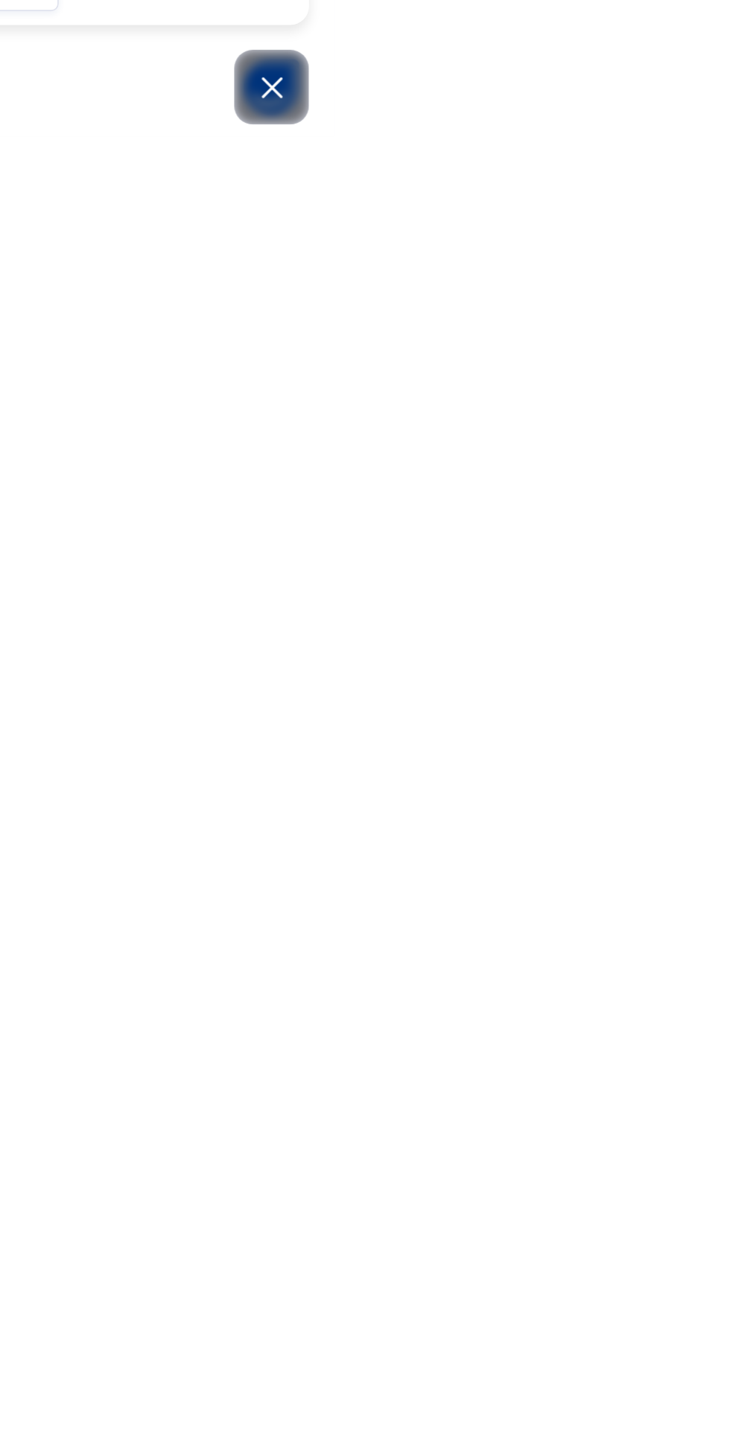
scroll to position [0, 0]
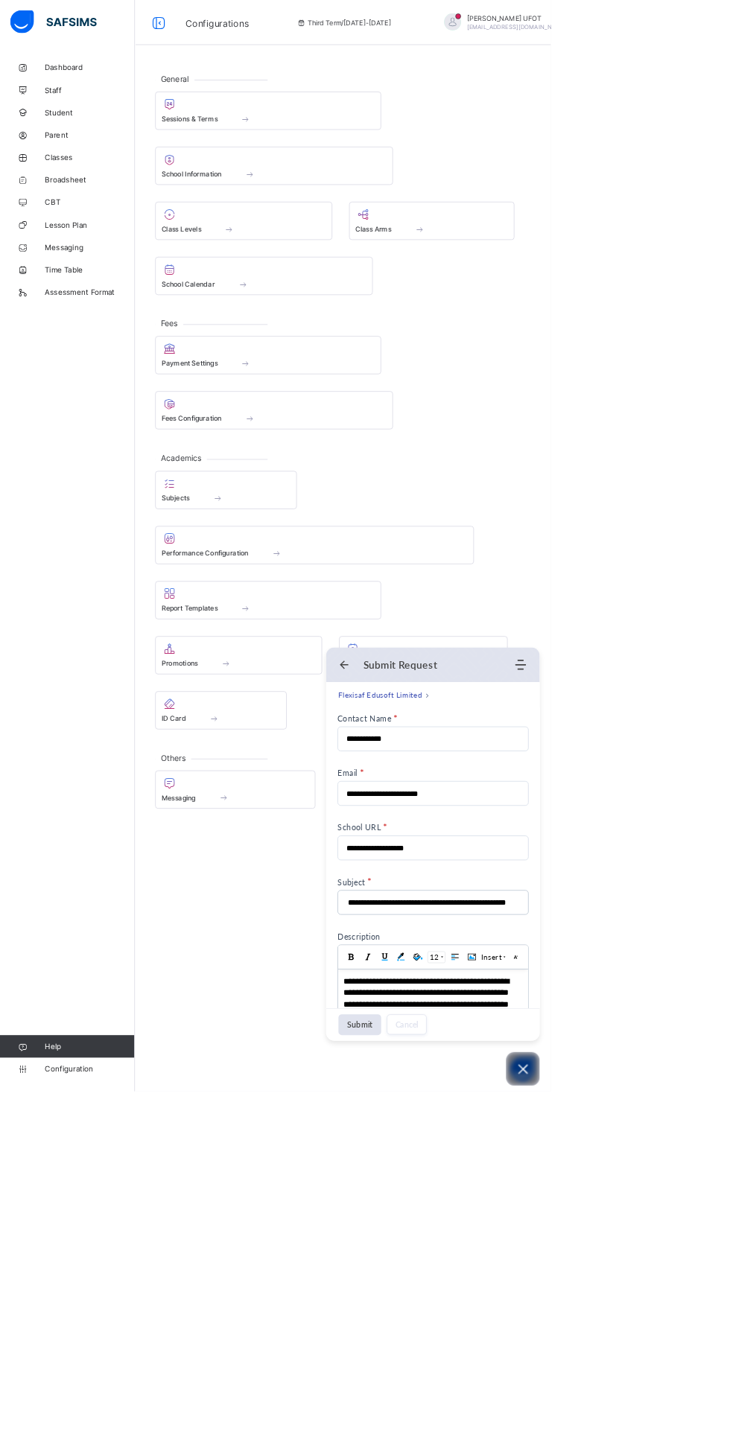
scroll to position [45, 0]
click at [700, 997] on input "**********" at bounding box center [573, 980] width 253 height 33
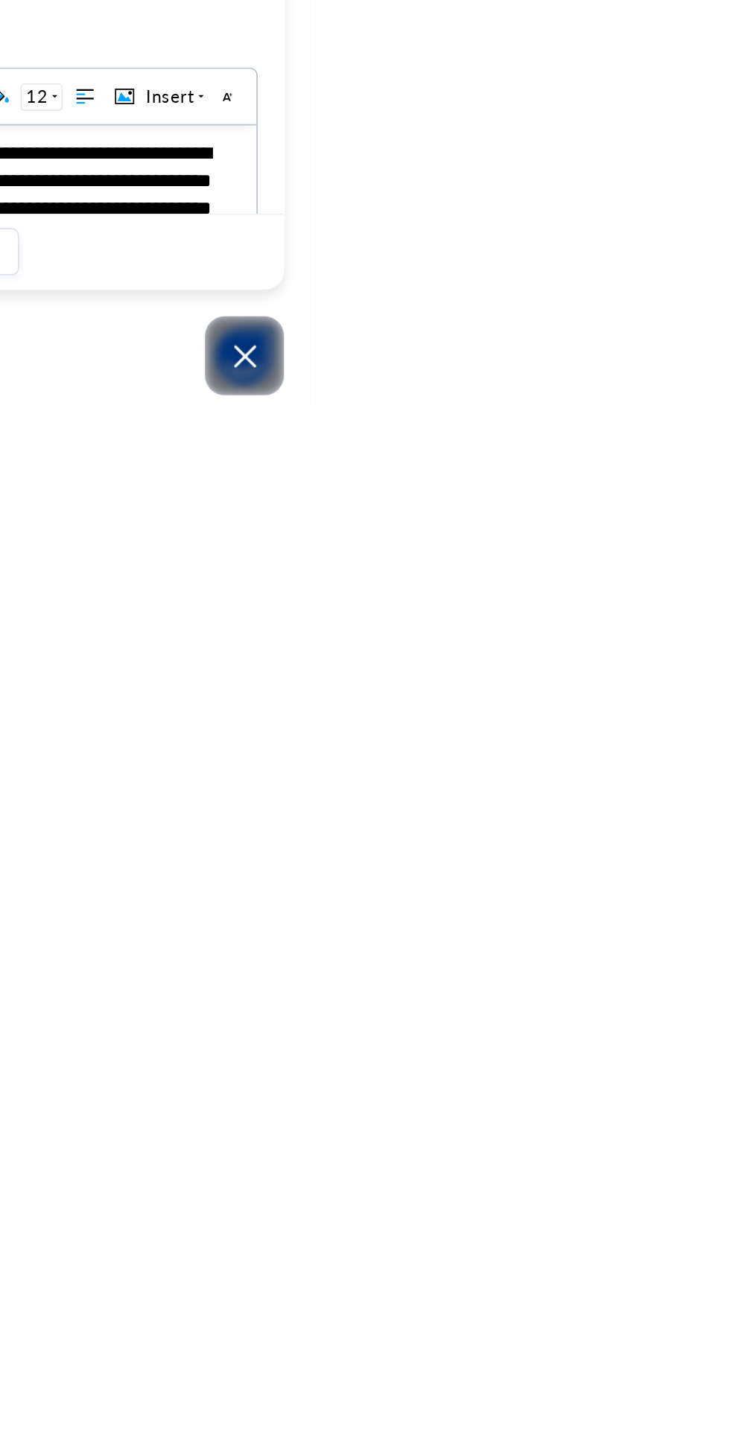
type input "*"
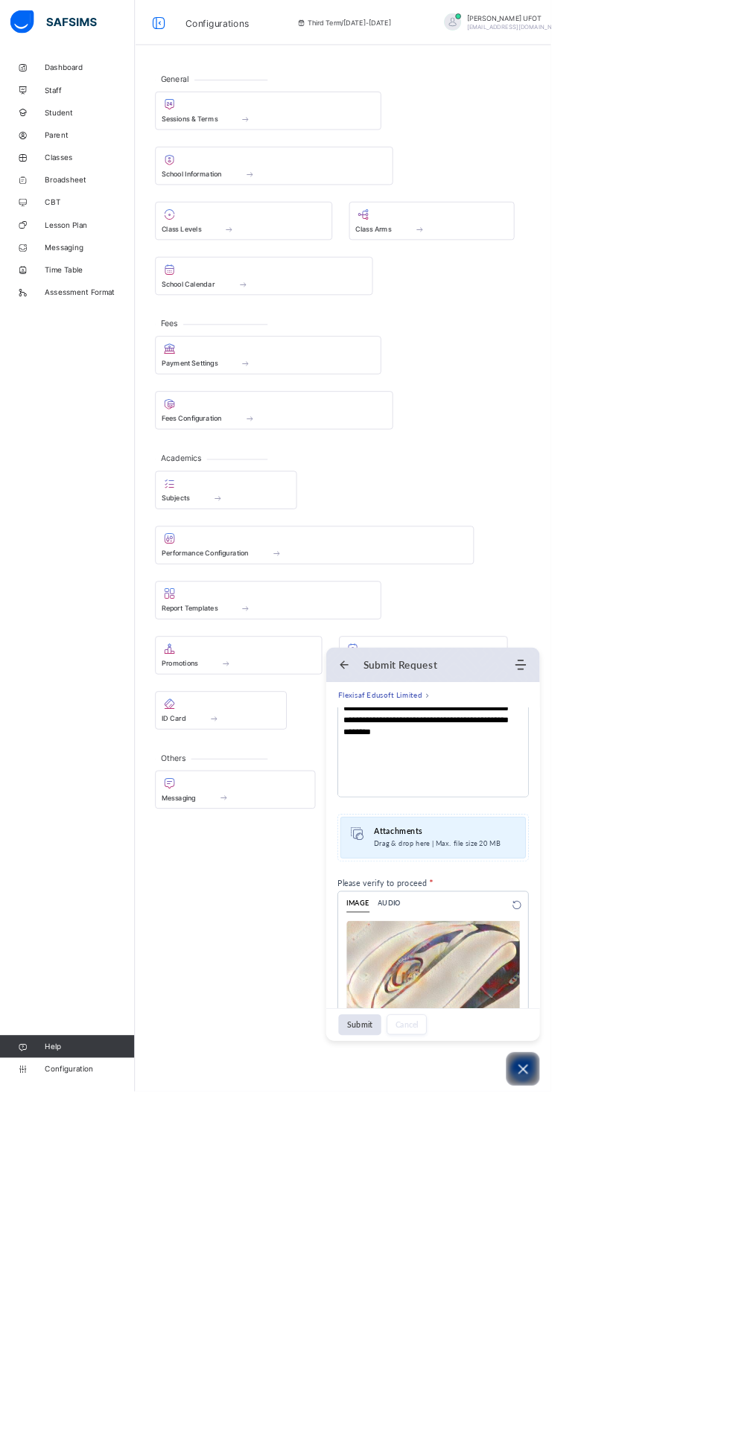
scroll to position [656, 0]
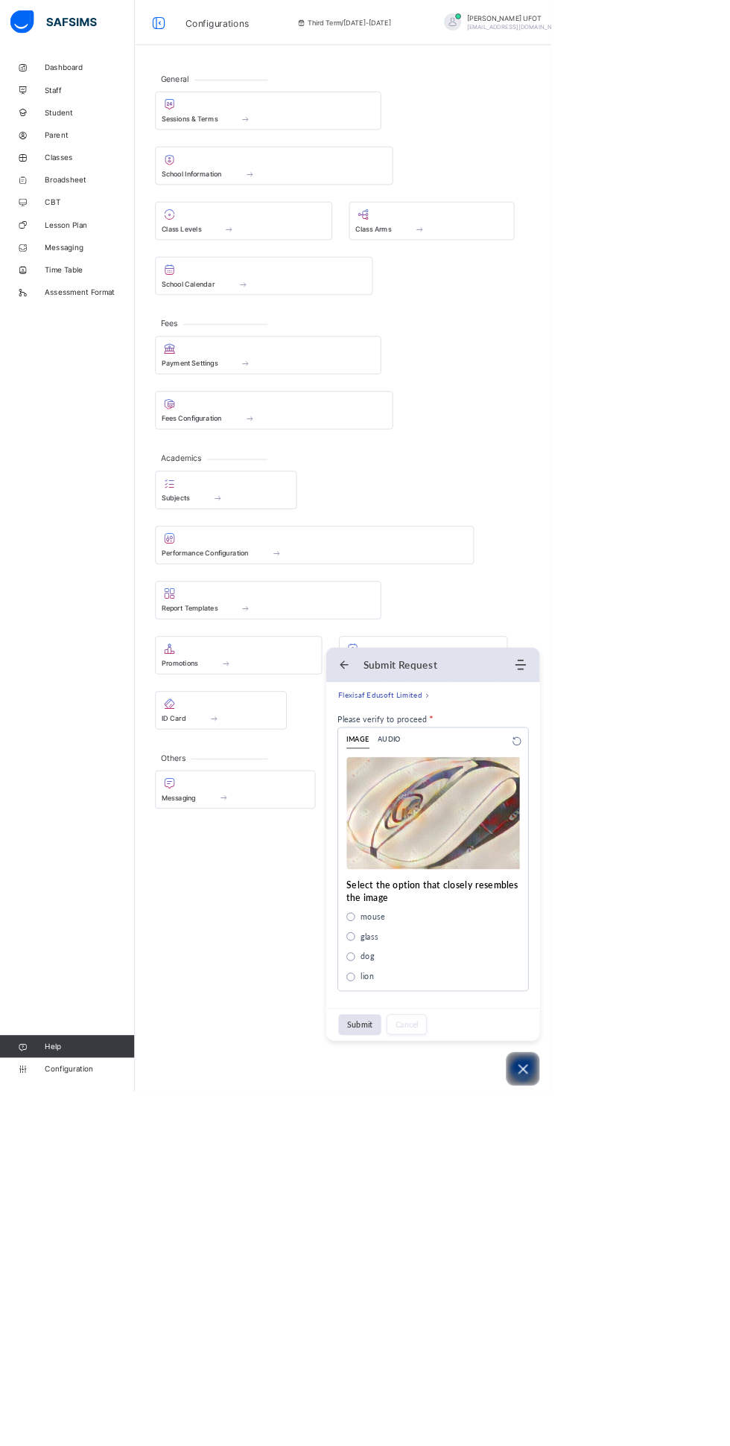
type input "********"
click at [510, 1222] on span "mouse" at bounding box center [493, 1214] width 33 height 16
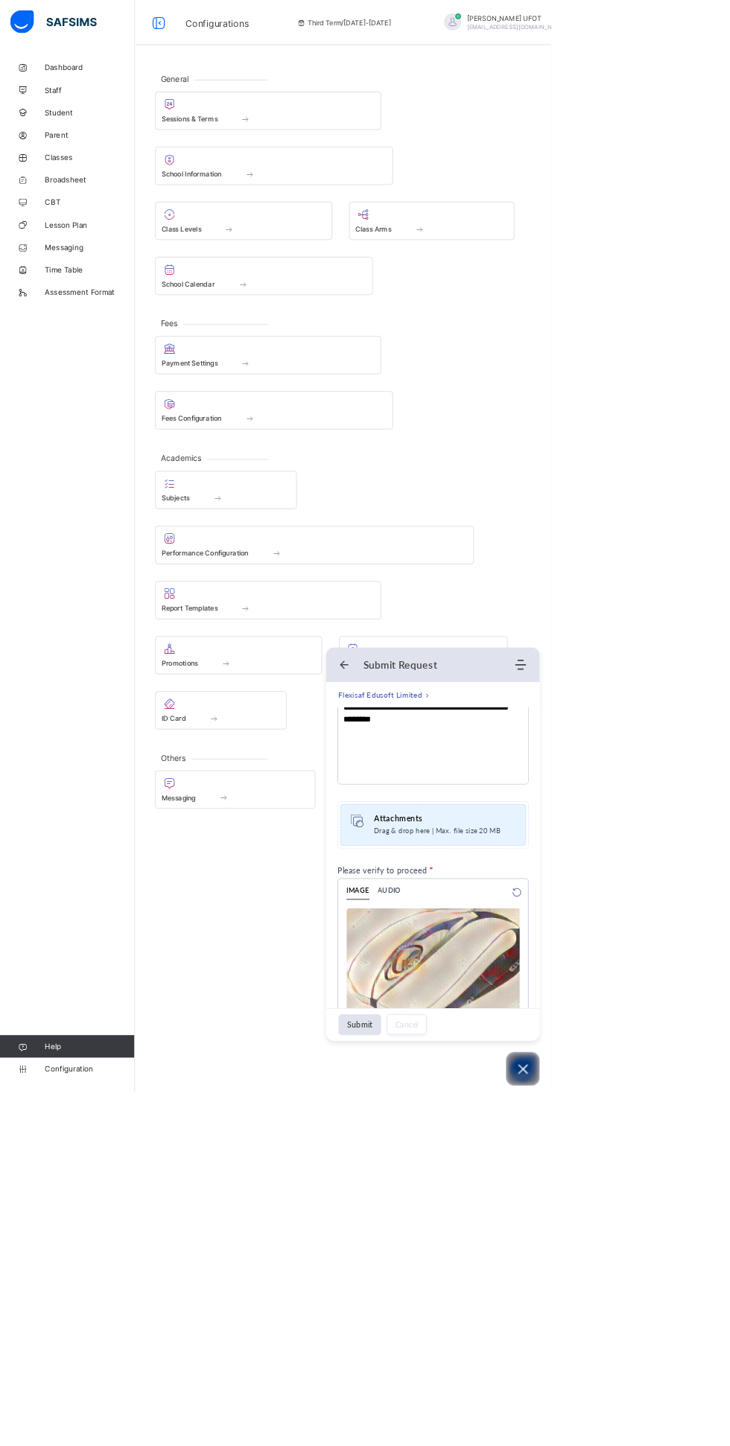
scroll to position [449, 0]
click at [674, 1100] on span "Attachments" at bounding box center [584, 1091] width 179 height 16
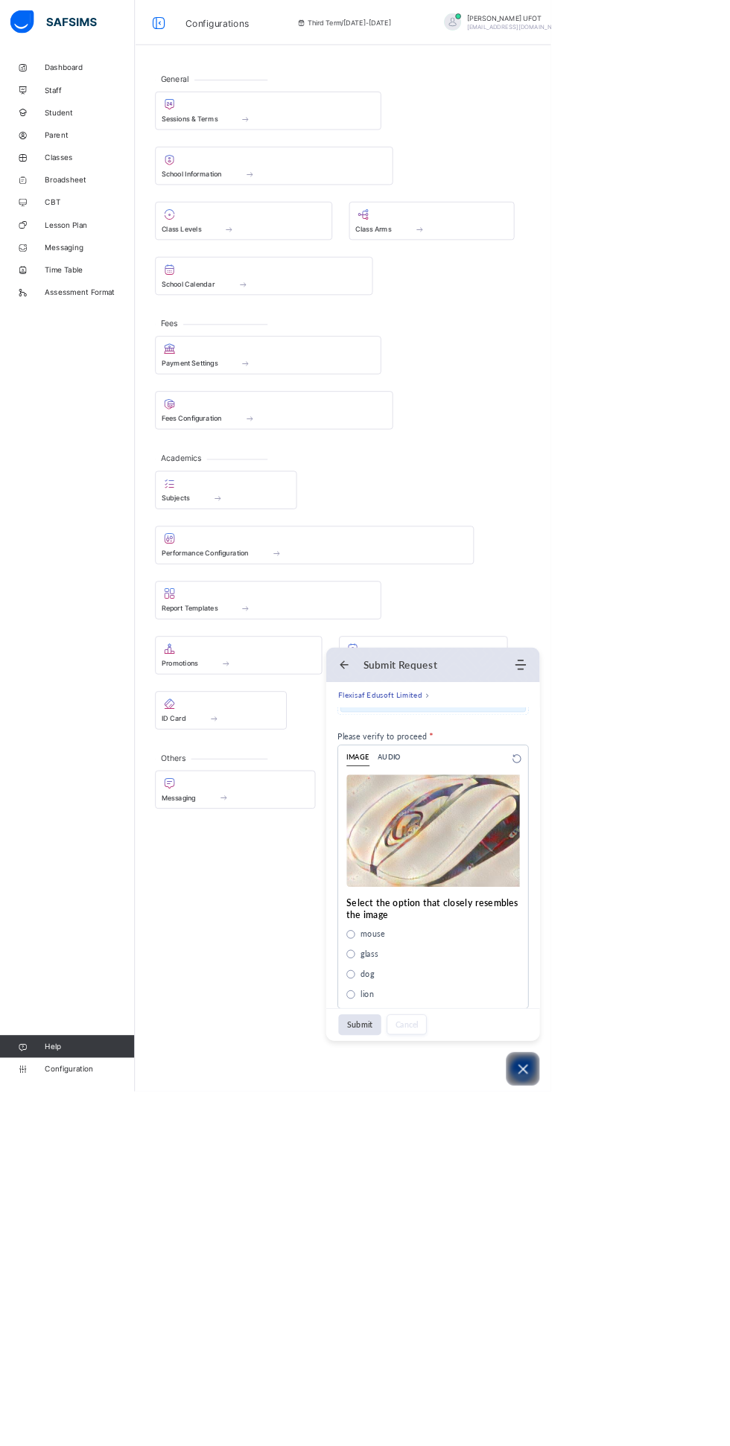
scroll to position [725, 0]
click at [505, 1371] on button "Submit" at bounding box center [476, 1358] width 57 height 28
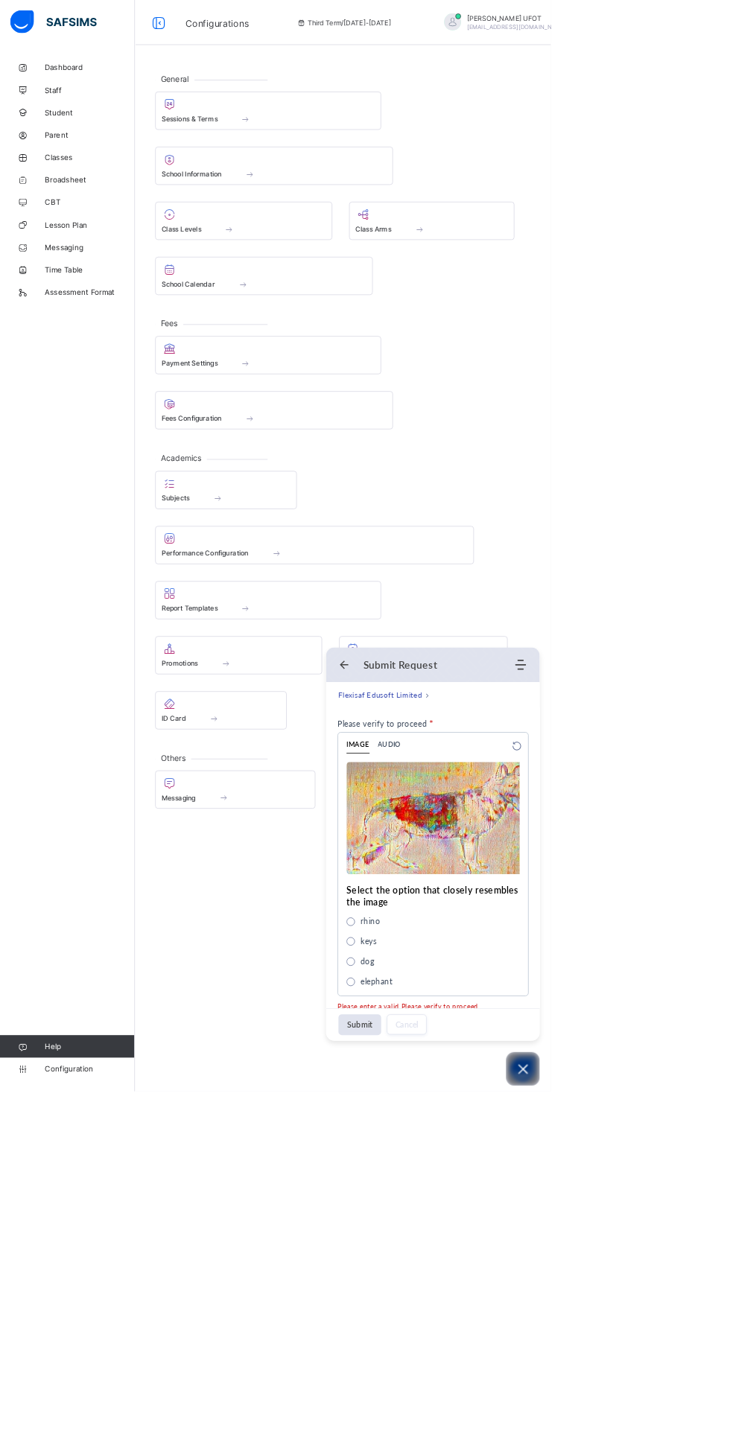
click at [496, 1281] on span "dog" at bounding box center [486, 1273] width 19 height 16
click at [505, 1371] on button "Submit" at bounding box center [476, 1358] width 57 height 28
